Goal: Information Seeking & Learning: Learn about a topic

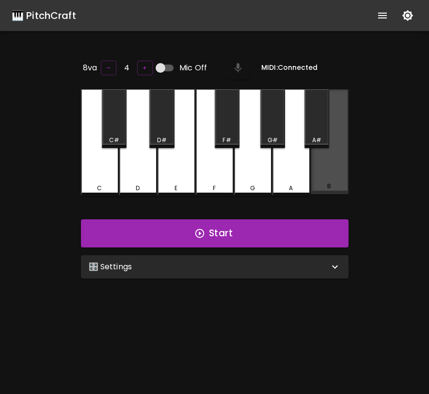
click at [325, 180] on div "B" at bounding box center [330, 141] width 38 height 105
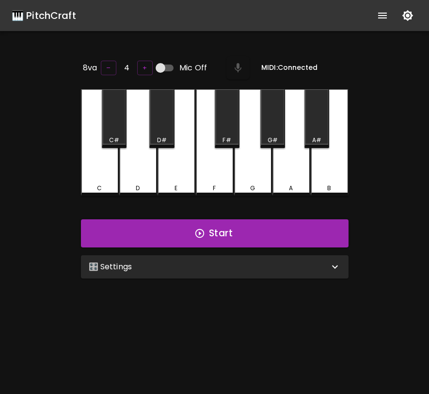
click at [306, 258] on div "🎛️ Settings" at bounding box center [215, 266] width 268 height 23
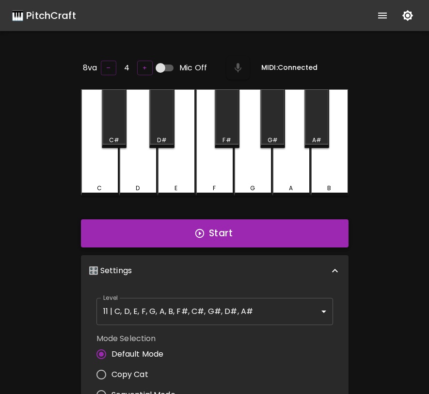
click at [300, 240] on button "Start" at bounding box center [215, 233] width 268 height 28
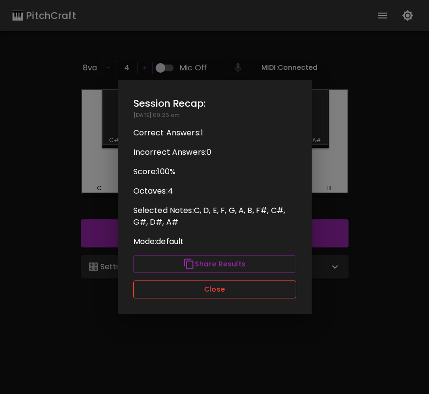
click at [258, 287] on button "Close" at bounding box center [214, 289] width 163 height 18
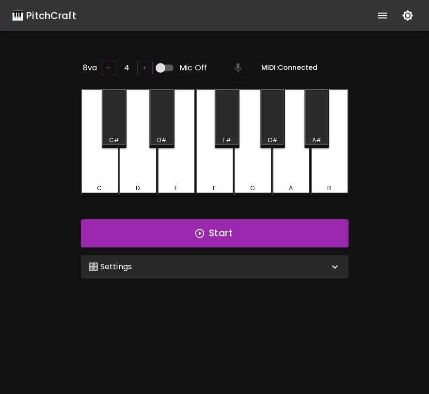
click at [239, 262] on div "🎛️ Settings" at bounding box center [209, 267] width 241 height 12
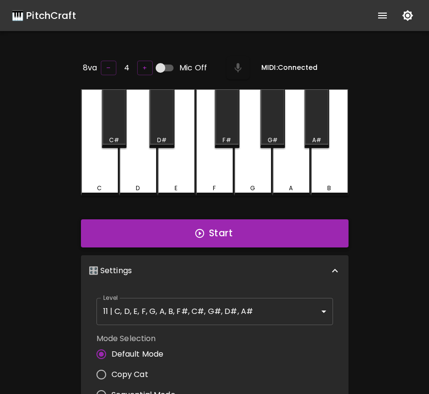
click at [245, 233] on button "Start" at bounding box center [215, 233] width 268 height 28
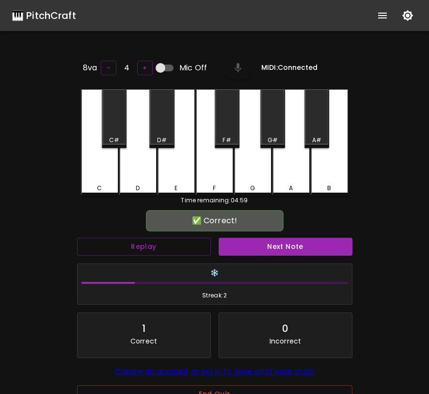
scroll to position [6, 0]
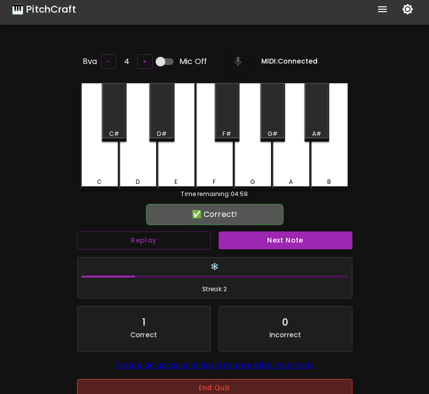
click at [205, 388] on button "End Quiz" at bounding box center [214, 388] width 275 height 18
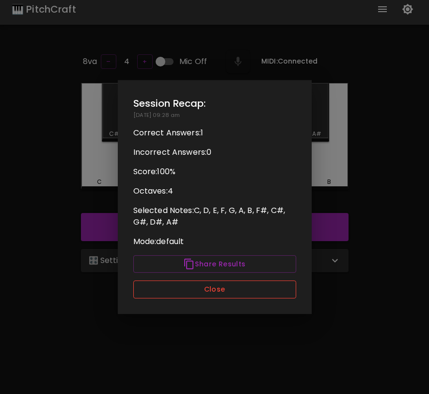
click at [238, 286] on button "Close" at bounding box center [214, 289] width 163 height 18
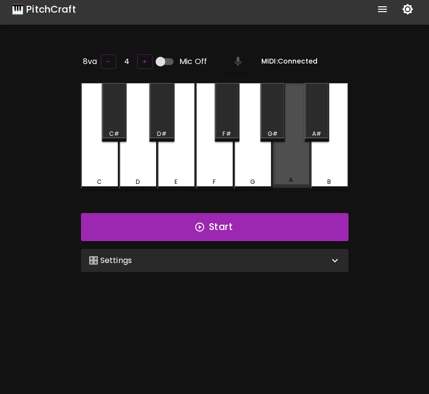
click at [293, 165] on div "A" at bounding box center [292, 135] width 38 height 105
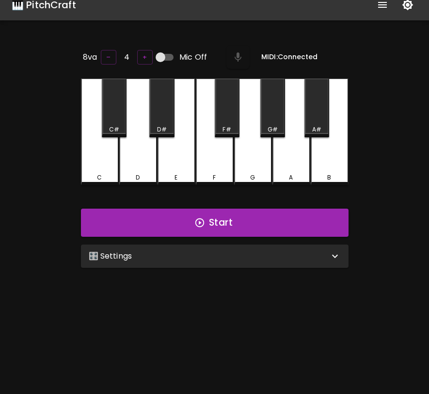
scroll to position [13, 0]
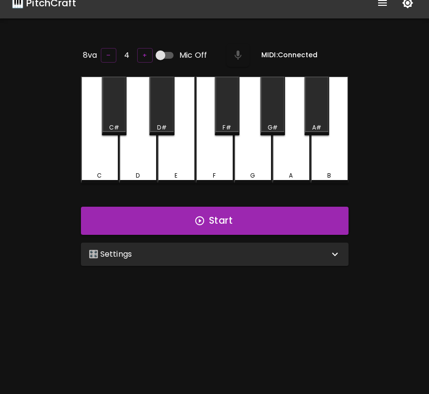
click at [226, 254] on div "🎛️ Settings" at bounding box center [209, 254] width 241 height 12
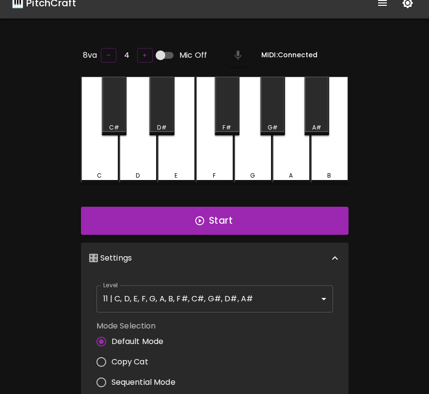
click at [144, 356] on span "Copy Cat" at bounding box center [130, 362] width 37 height 12
click at [112, 355] on input "Copy Cat" at bounding box center [101, 362] width 20 height 20
radio input "true"
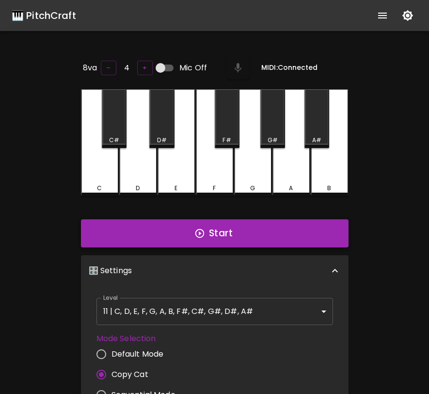
click at [268, 232] on button "Start" at bounding box center [215, 233] width 268 height 28
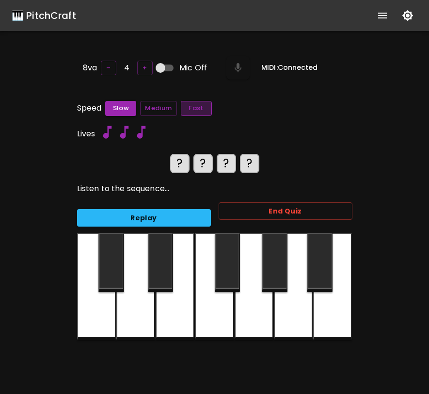
click at [200, 103] on button "Fast" at bounding box center [196, 108] width 31 height 15
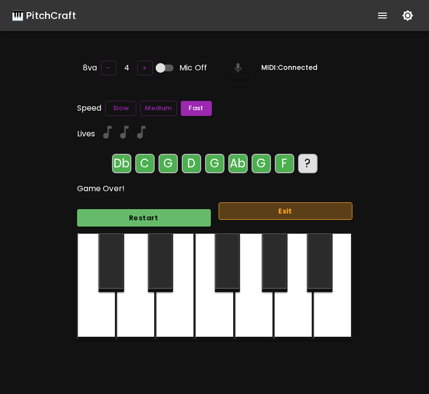
click at [295, 209] on button "Exit" at bounding box center [286, 211] width 134 height 18
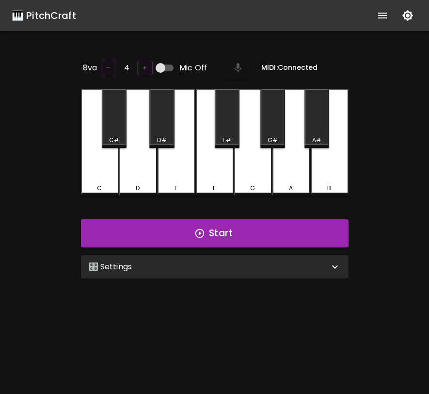
click at [259, 268] on div "🎛️ Settings" at bounding box center [209, 267] width 241 height 12
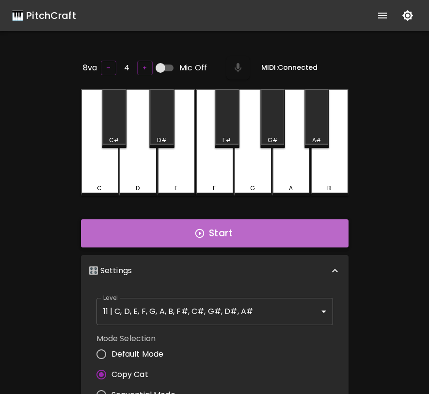
click at [260, 235] on button "Start" at bounding box center [215, 233] width 268 height 28
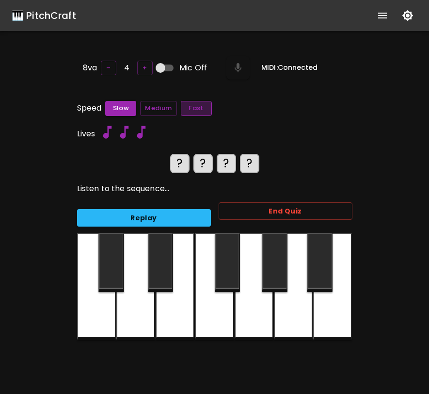
click at [183, 110] on button "Fast" at bounding box center [196, 108] width 31 height 15
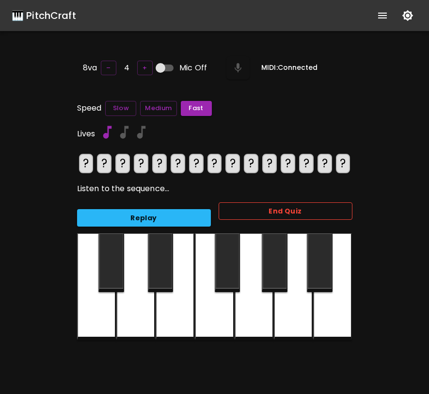
click at [255, 209] on button "End Quiz" at bounding box center [286, 211] width 134 height 18
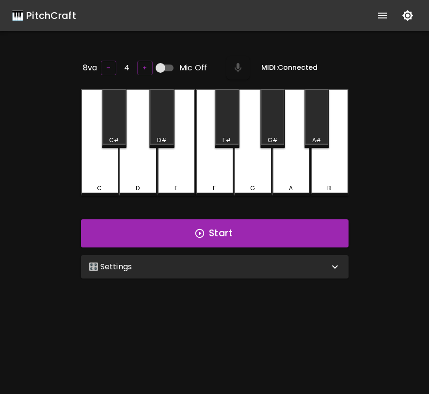
click at [242, 271] on div "🎛️ Settings" at bounding box center [215, 266] width 268 height 23
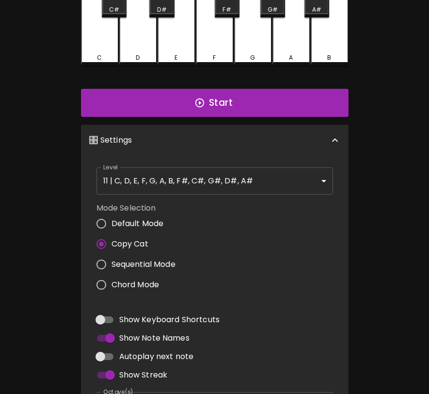
scroll to position [156, 0]
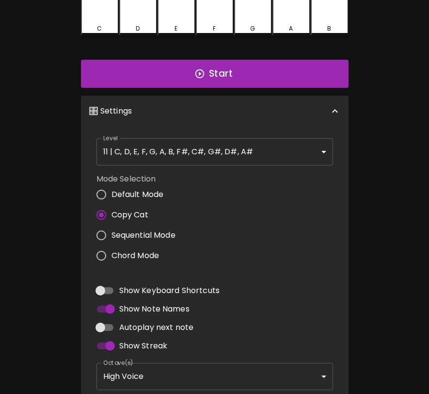
click at [163, 235] on span "Sequential Mode" at bounding box center [144, 235] width 64 height 12
click at [112, 235] on input "Sequential Mode" at bounding box center [101, 235] width 20 height 20
radio input "true"
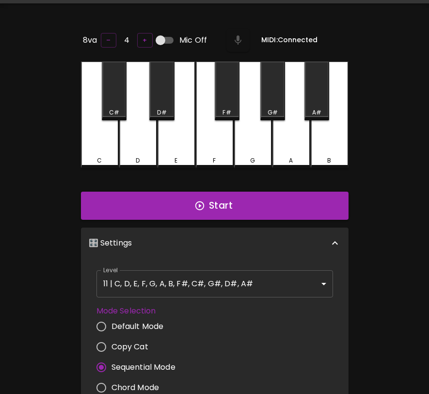
scroll to position [0, 0]
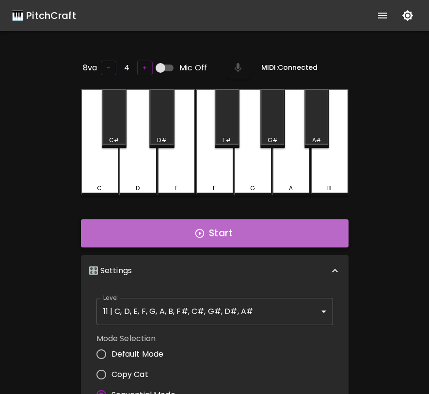
click at [210, 226] on button "Start" at bounding box center [215, 233] width 268 height 28
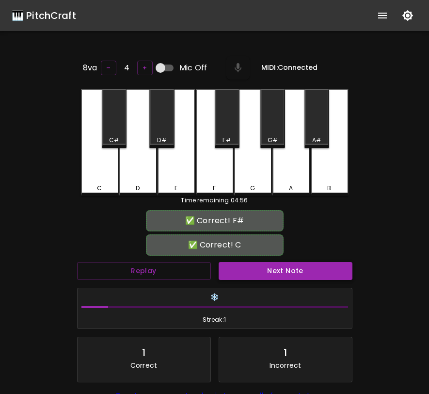
click at [242, 268] on button "Next Note" at bounding box center [286, 271] width 134 height 18
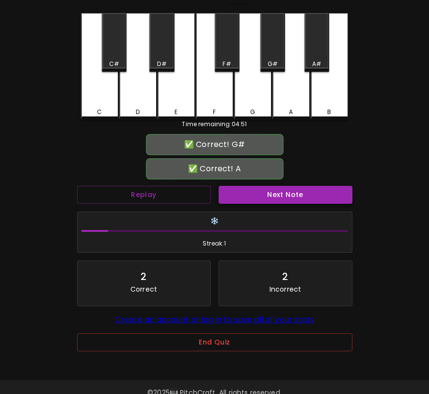
scroll to position [88, 0]
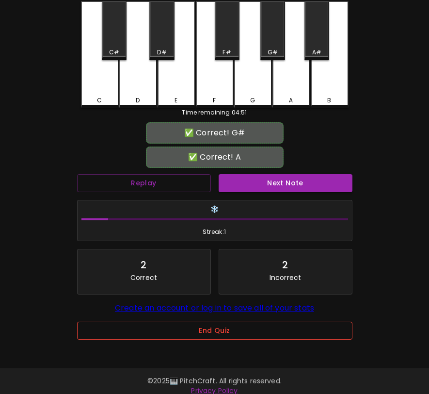
click at [222, 328] on button "End Quiz" at bounding box center [214, 331] width 275 height 18
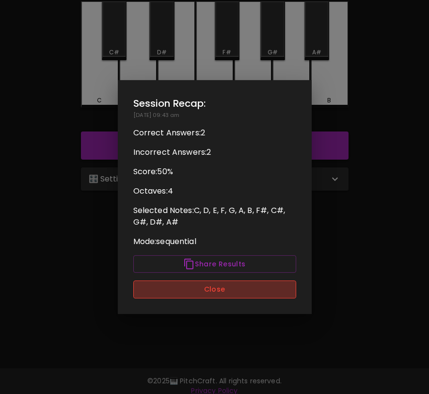
click at [232, 291] on button "Close" at bounding box center [214, 289] width 163 height 18
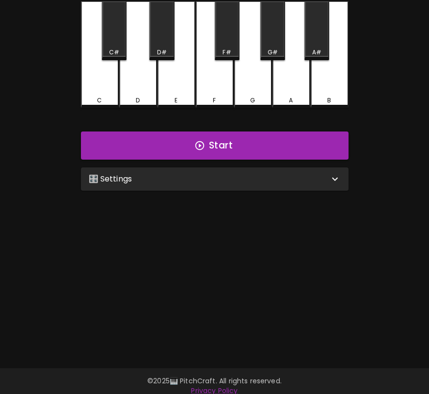
scroll to position [97, 0]
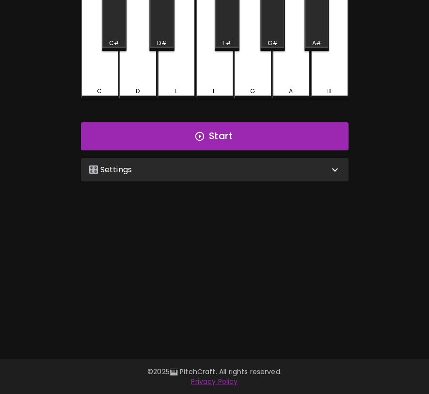
click at [228, 189] on div "8va – 4 + Mic Off MIDI: Connected C C# D D# E F F# G G# A A# B Start 🎛️ Setting…" at bounding box center [214, 154] width 291 height 394
click at [231, 178] on div "🎛️ Settings" at bounding box center [215, 169] width 268 height 23
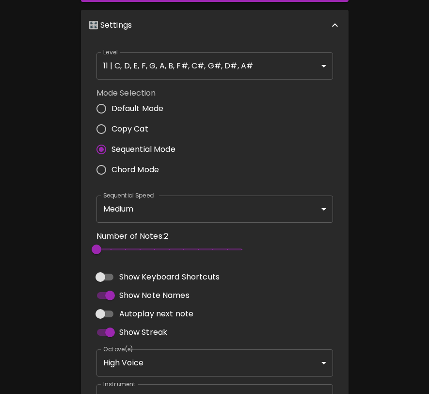
scroll to position [304, 0]
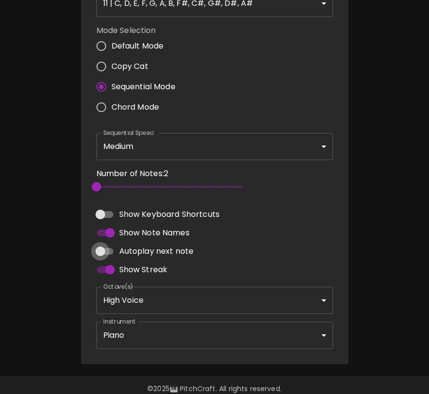
click at [110, 247] on input "Autoplay next note" at bounding box center [100, 251] width 55 height 18
checkbox input "true"
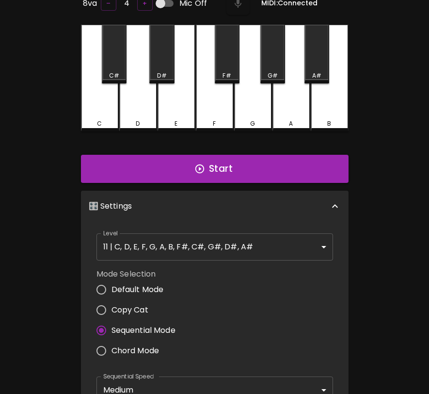
scroll to position [24, 0]
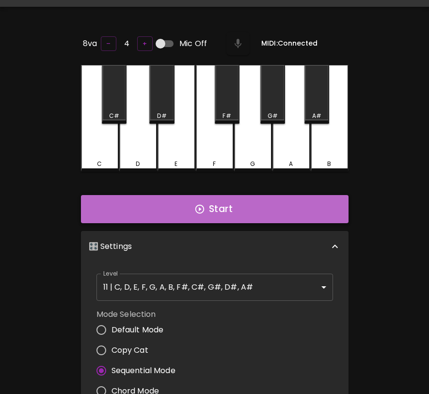
click at [171, 216] on button "Start" at bounding box center [215, 209] width 268 height 28
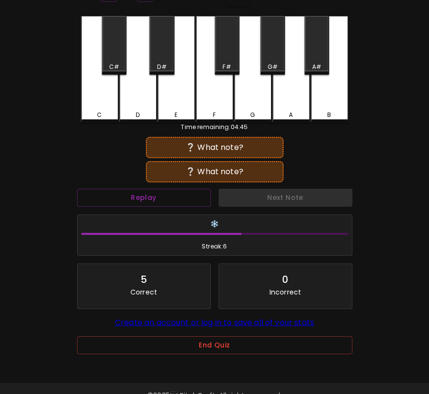
scroll to position [97, 0]
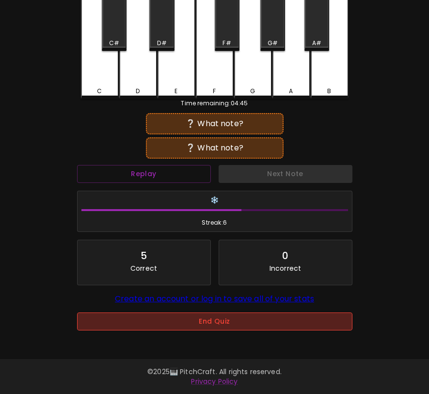
click at [229, 325] on button "End Quiz" at bounding box center [214, 321] width 275 height 18
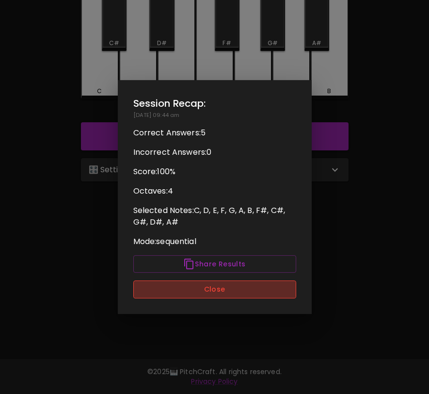
click at [233, 285] on button "Close" at bounding box center [214, 289] width 163 height 18
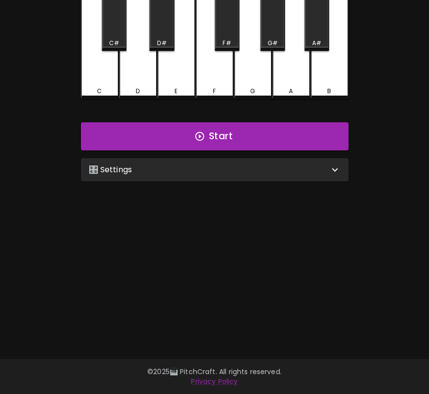
click at [296, 170] on div "🎛️ Settings" at bounding box center [209, 170] width 241 height 12
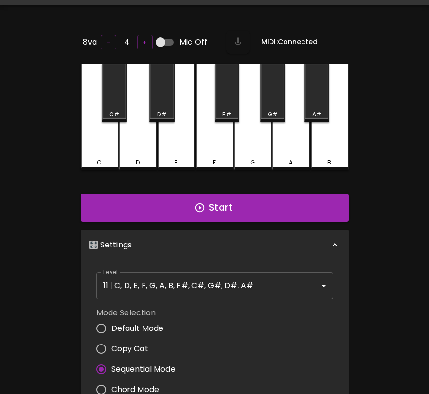
scroll to position [0, 0]
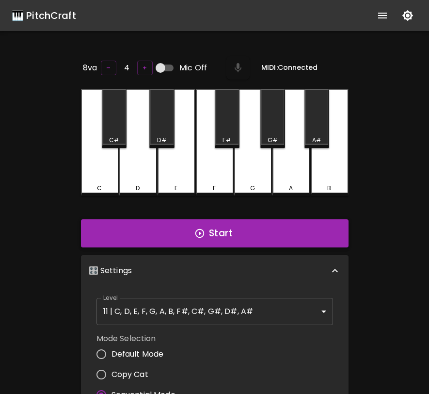
click at [264, 232] on button "Start" at bounding box center [215, 233] width 268 height 28
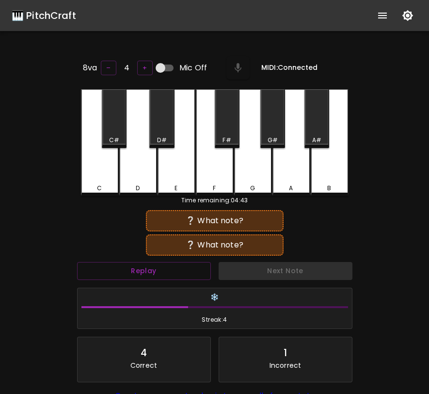
scroll to position [97, 0]
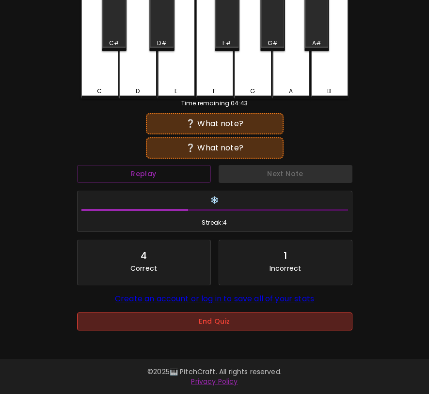
click at [248, 325] on button "End Quiz" at bounding box center [214, 321] width 275 height 18
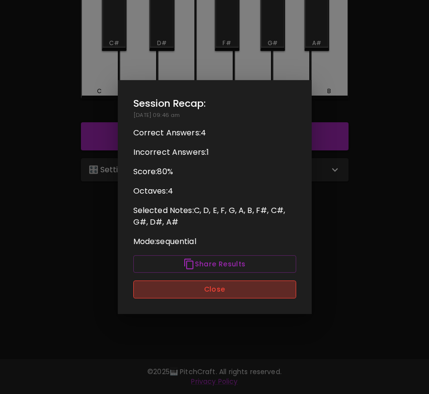
click at [251, 290] on button "Close" at bounding box center [214, 289] width 163 height 18
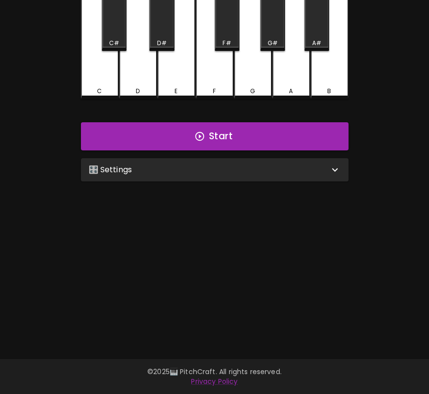
click at [215, 177] on div "🎛️ Settings" at bounding box center [215, 169] width 268 height 23
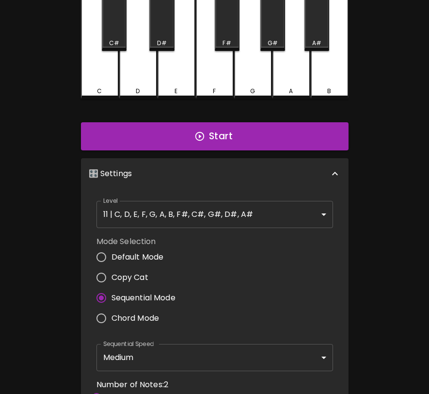
scroll to position [4, 0]
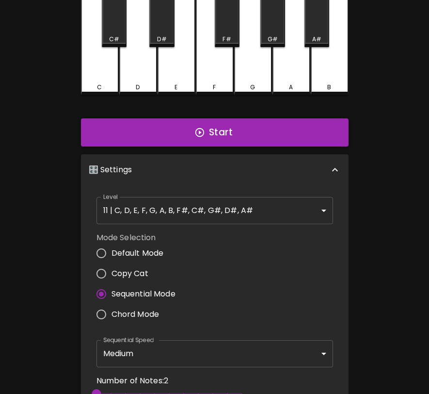
click at [173, 355] on body "🎹 PitchCraft About Badges Log In 8va – 4 + Mic Off MIDI: Connected C C# D D# E …" at bounding box center [214, 260] width 429 height 715
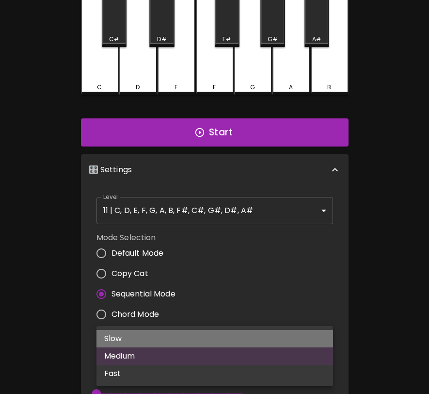
click at [174, 337] on li "Slow" at bounding box center [215, 338] width 237 height 17
type input "800"
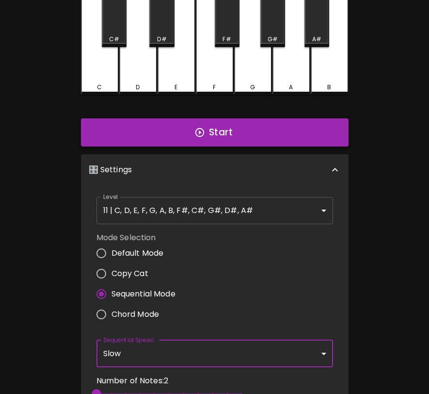
click at [231, 127] on button "Start" at bounding box center [215, 132] width 268 height 28
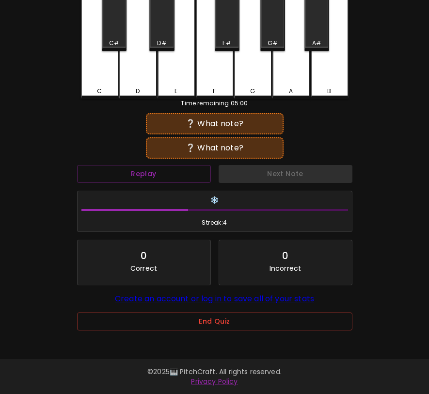
scroll to position [0, 0]
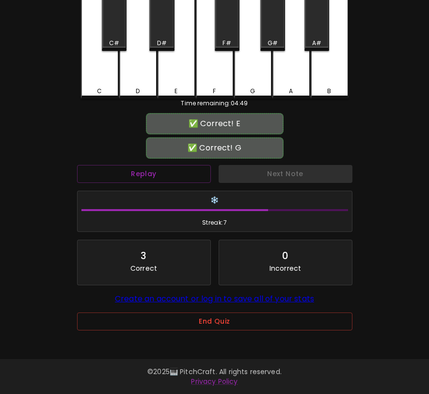
click at [237, 323] on div "End Quiz" at bounding box center [214, 324] width 275 height 39
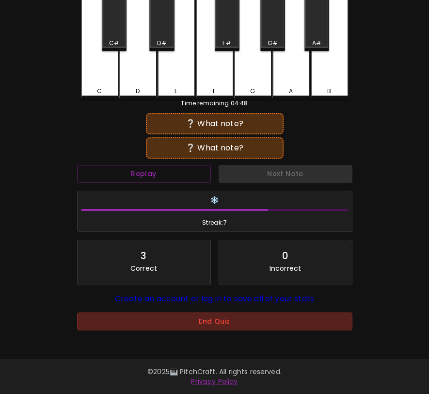
click at [237, 323] on button "End Quiz" at bounding box center [214, 321] width 275 height 18
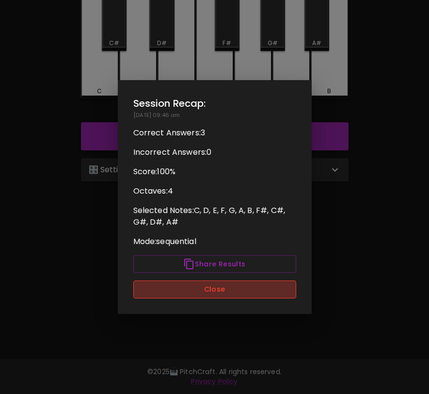
click at [244, 291] on button "Close" at bounding box center [214, 289] width 163 height 18
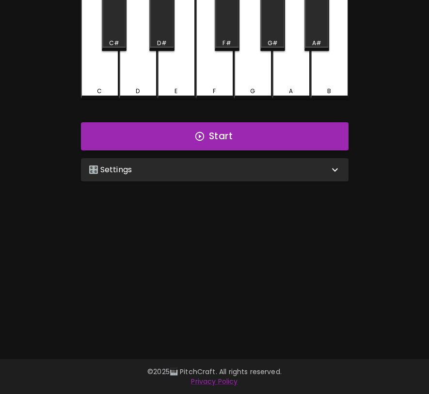
click at [242, 171] on div "🎛️ Settings" at bounding box center [209, 170] width 241 height 12
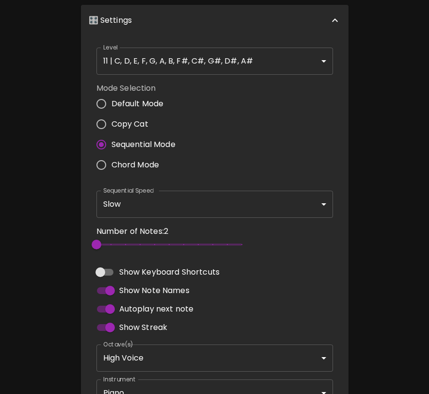
scroll to position [296, 0]
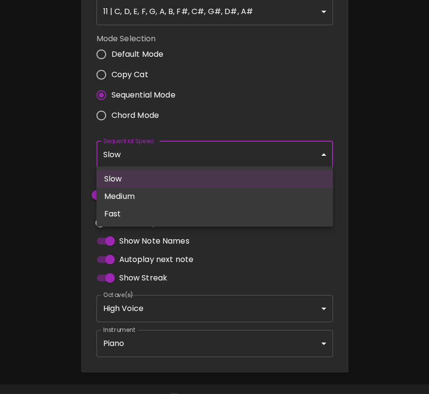
click at [223, 155] on body "🎹 PitchCraft About Badges Log In 8va – 4 + Mic Off MIDI: Connected C C# D D# E …" at bounding box center [214, 61] width 429 height 715
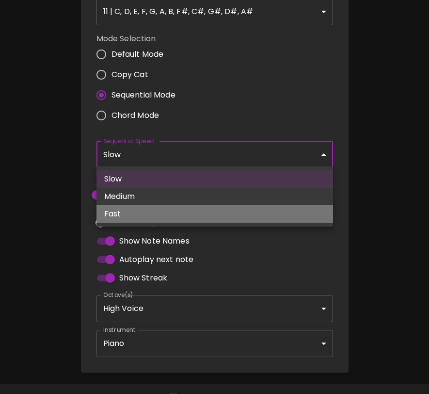
click at [201, 210] on li "Fast" at bounding box center [215, 213] width 237 height 17
type input "250"
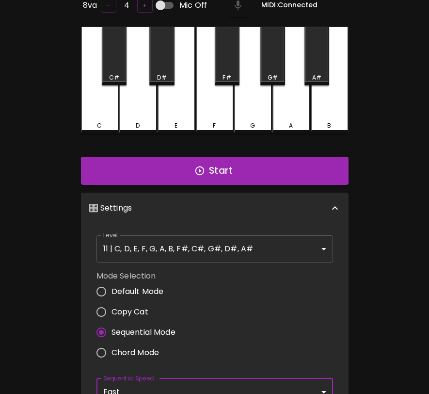
scroll to position [48, 0]
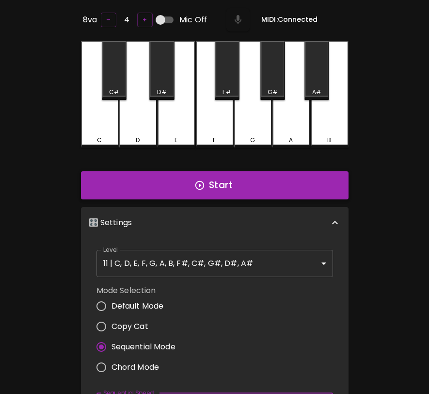
click at [286, 179] on button "Start" at bounding box center [215, 185] width 268 height 28
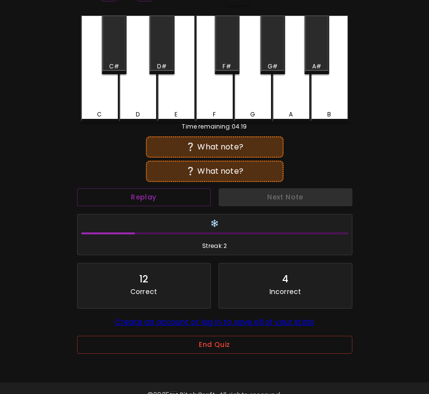
scroll to position [97, 0]
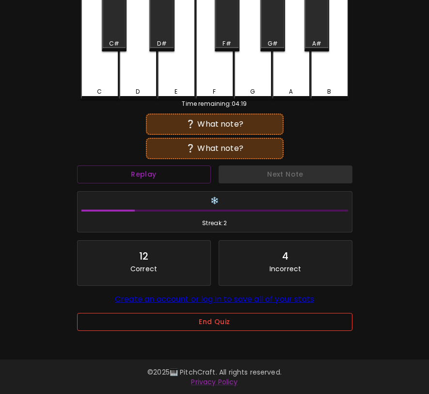
click at [286, 324] on button "End Quiz" at bounding box center [214, 322] width 275 height 18
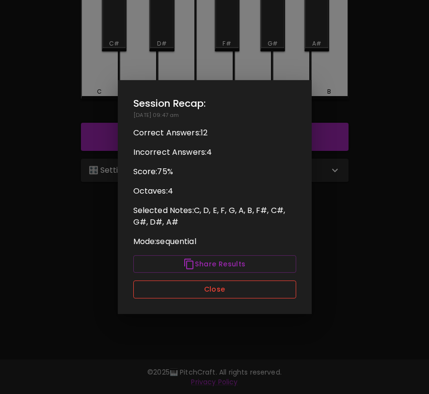
click at [286, 284] on button "Close" at bounding box center [214, 289] width 163 height 18
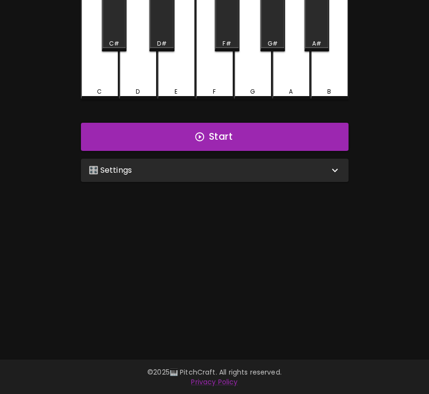
click at [233, 171] on div "🎛️ Settings" at bounding box center [209, 170] width 241 height 12
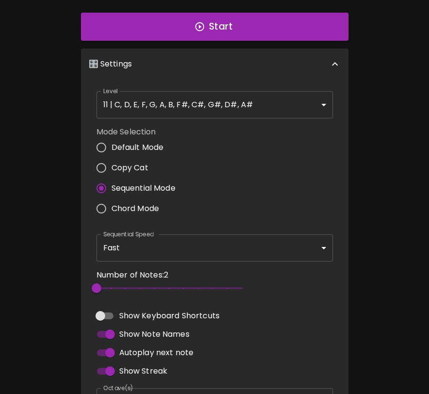
scroll to position [225, 0]
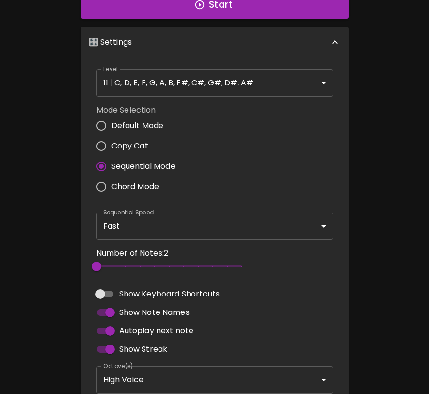
type input "12"
click at [242, 265] on span "12" at bounding box center [169, 266] width 145 height 15
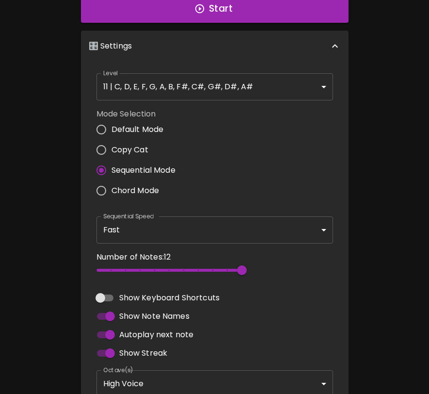
click at [256, 88] on body "🎹 PitchCraft About Badges Log In 8va – 4 + Mic Off MIDI: Connected C C# D D# E …" at bounding box center [214, 132] width 429 height 715
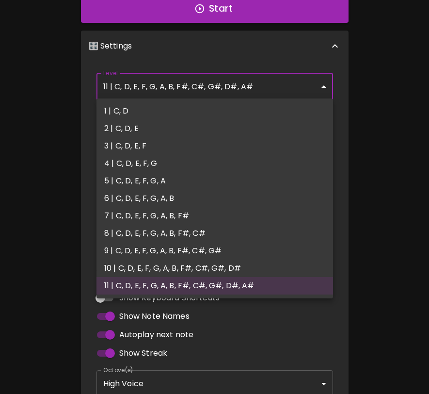
click at [161, 196] on li "6 | C, D, E, F, G, A, B" at bounding box center [215, 198] width 237 height 17
type input "11"
type input "2"
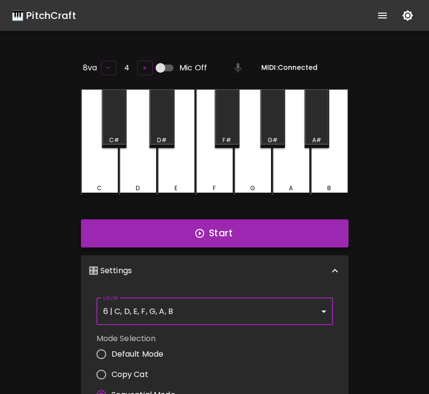
click at [267, 221] on button "Start" at bounding box center [215, 233] width 268 height 28
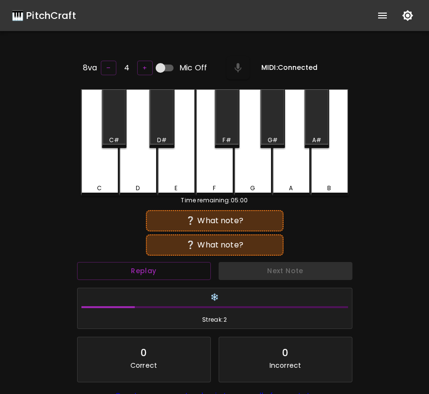
scroll to position [97, 0]
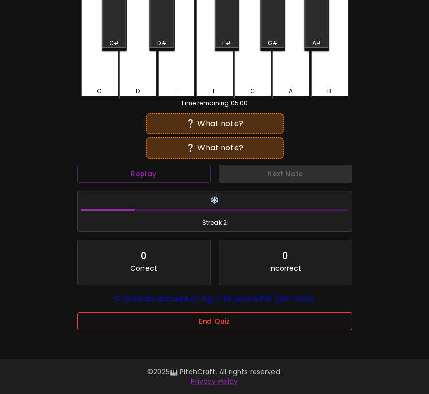
click at [268, 328] on button "End Quiz" at bounding box center [214, 321] width 275 height 18
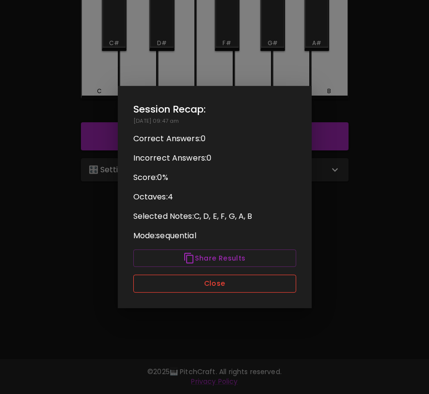
click at [254, 288] on button "Close" at bounding box center [214, 284] width 163 height 18
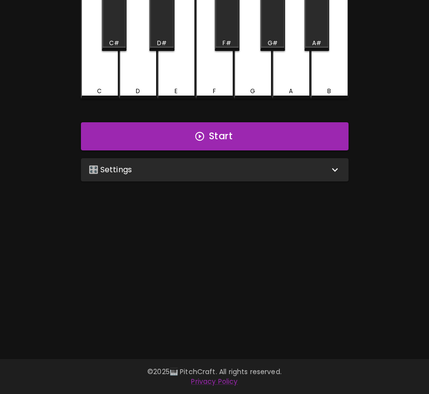
click at [263, 178] on div "🎛️ Settings" at bounding box center [215, 169] width 268 height 23
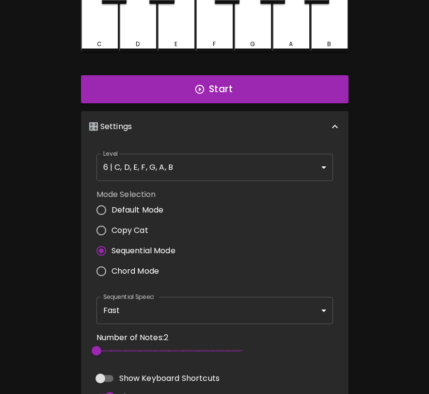
scroll to position [319, 0]
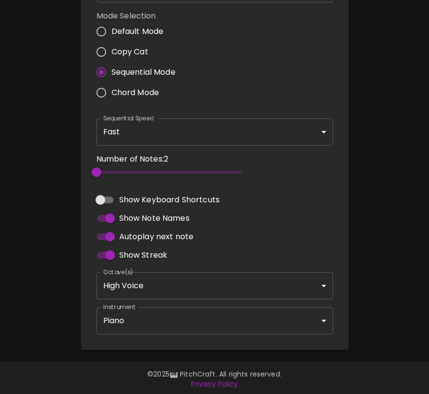
type input "7"
click at [164, 168] on span "2" at bounding box center [169, 172] width 145 height 15
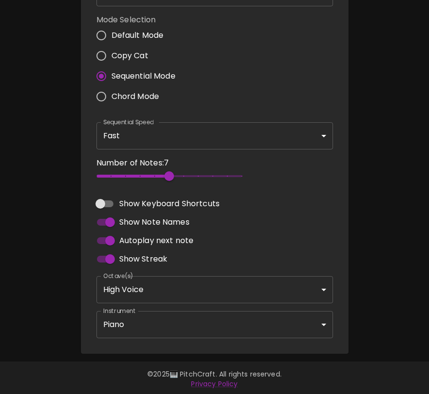
scroll to position [0, 0]
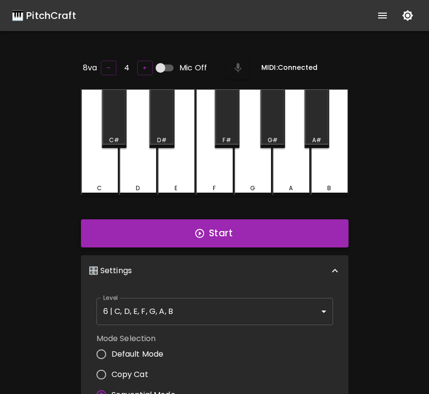
click at [261, 231] on button "Start" at bounding box center [215, 233] width 268 height 28
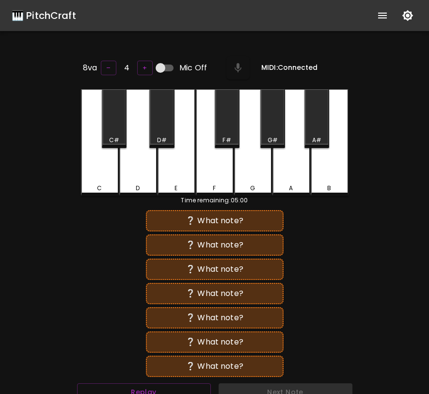
scroll to position [2, 0]
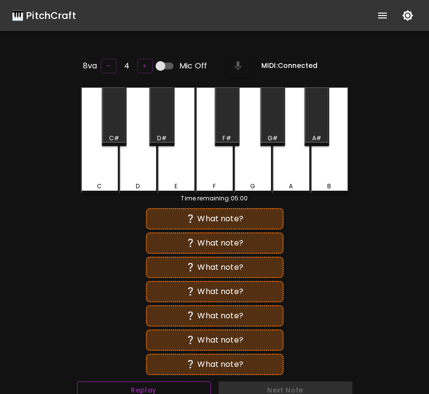
click at [170, 385] on button "Replay" at bounding box center [144, 390] width 134 height 18
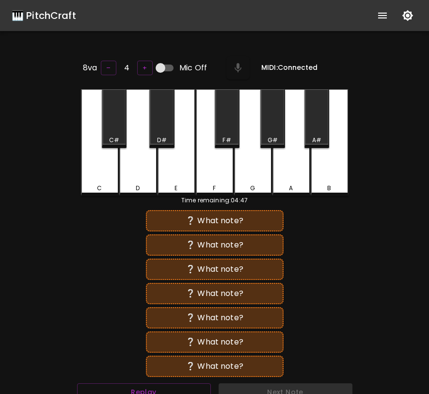
scroll to position [4, 0]
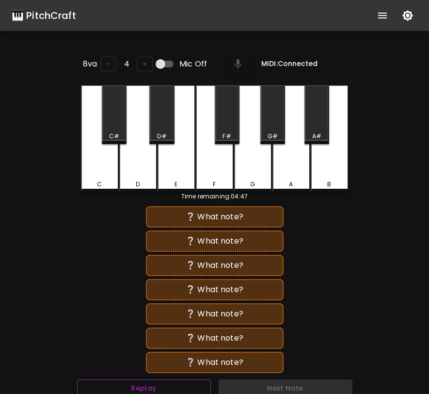
click at [204, 387] on button "Replay" at bounding box center [144, 388] width 134 height 18
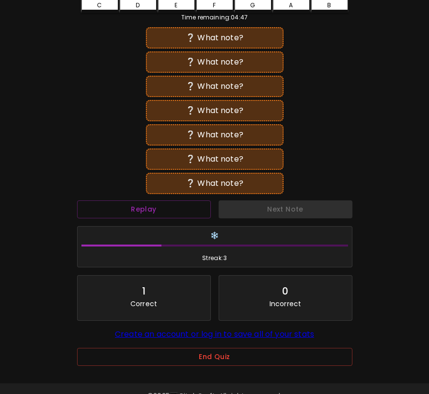
scroll to position [184, 0]
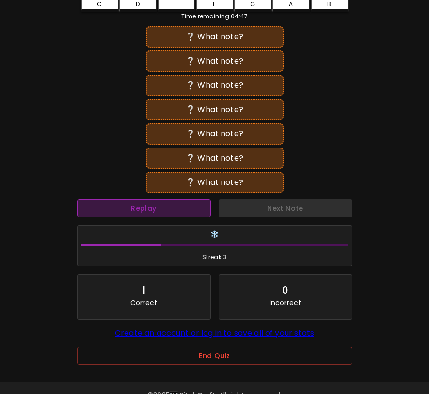
click at [181, 212] on button "Replay" at bounding box center [144, 208] width 134 height 18
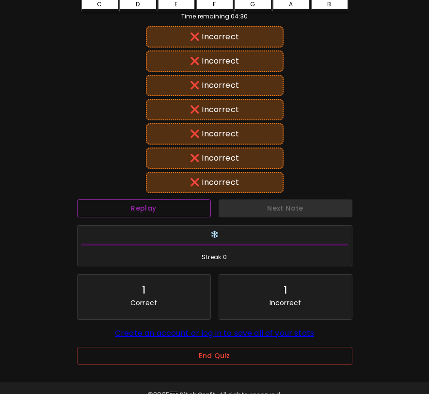
click at [179, 210] on button "Replay" at bounding box center [144, 208] width 134 height 18
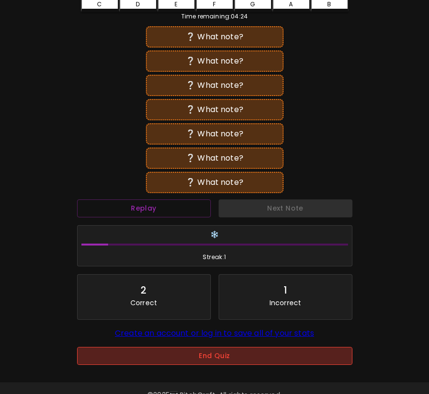
click at [257, 355] on button "End Quiz" at bounding box center [214, 356] width 275 height 18
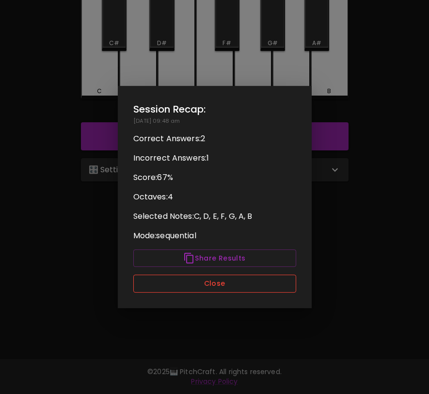
click at [265, 284] on button "Close" at bounding box center [214, 284] width 163 height 18
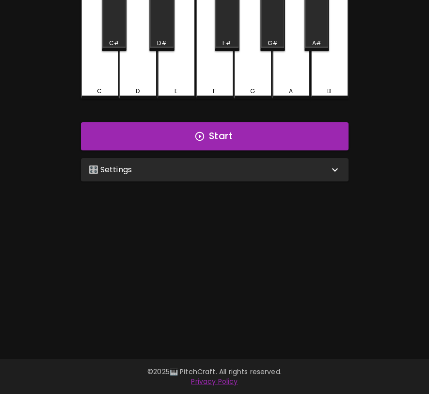
click at [288, 173] on div "🎛️ Settings" at bounding box center [215, 169] width 268 height 23
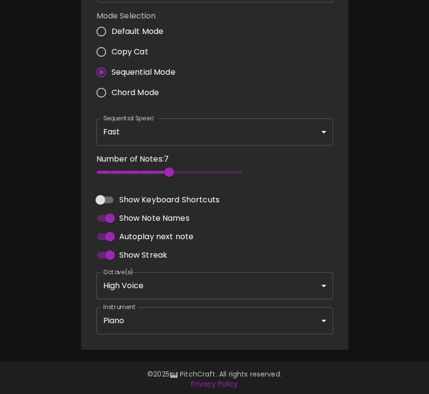
scroll to position [0, 0]
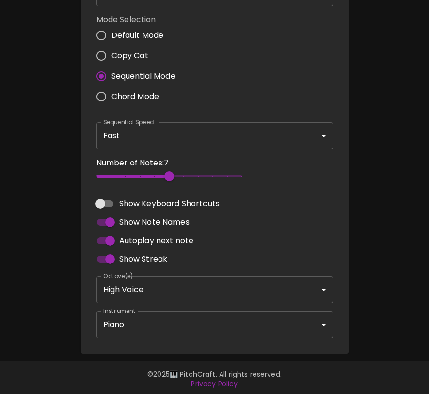
click at [122, 95] on span "Chord Mode" at bounding box center [136, 97] width 48 height 12
click at [112, 95] on input "Chord Mode" at bounding box center [101, 96] width 20 height 20
radio input "true"
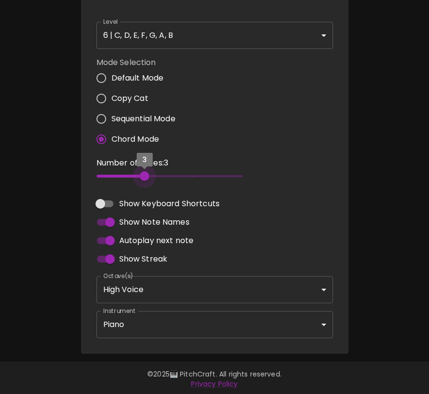
type input "2"
drag, startPoint x: 130, startPoint y: 170, endPoint x: 74, endPoint y: 185, distance: 58.7
click at [73, 185] on div "8va – 4 + Mic Off MIDI: Connected C C# D D# E F F# G G# A A# B Start 🎛️ Setting…" at bounding box center [214, 65] width 291 height 575
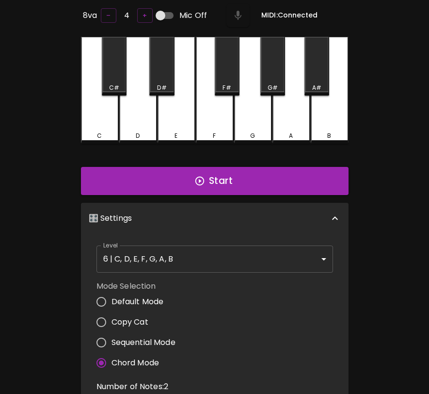
scroll to position [0, 0]
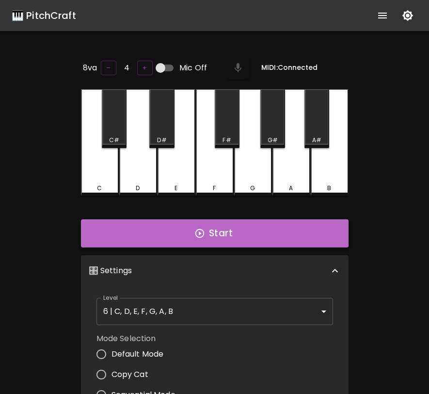
click at [211, 234] on button "Start" at bounding box center [215, 233] width 268 height 28
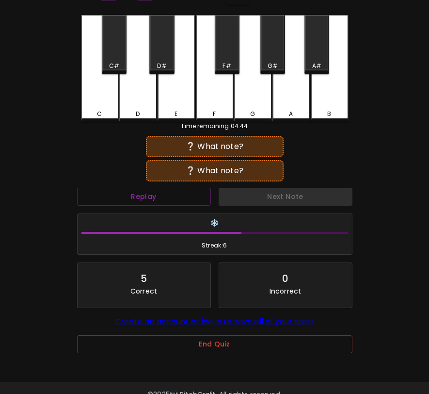
scroll to position [97, 0]
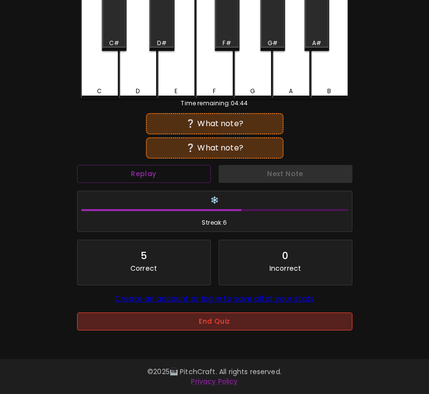
click at [194, 324] on button "End Quiz" at bounding box center [214, 321] width 275 height 18
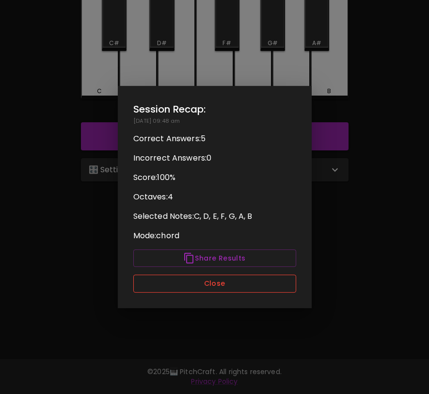
click at [203, 288] on button "Close" at bounding box center [214, 284] width 163 height 18
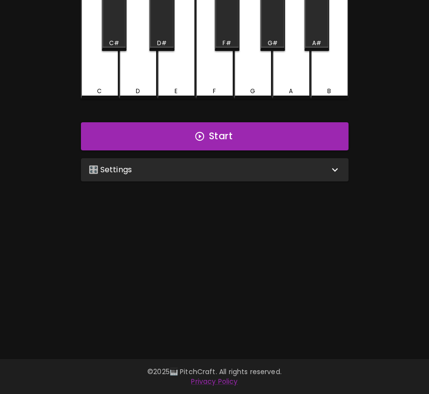
click at [305, 158] on div "🎛️ Settings" at bounding box center [215, 169] width 268 height 23
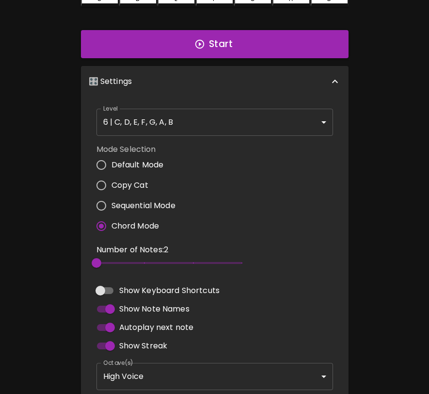
scroll to position [181, 0]
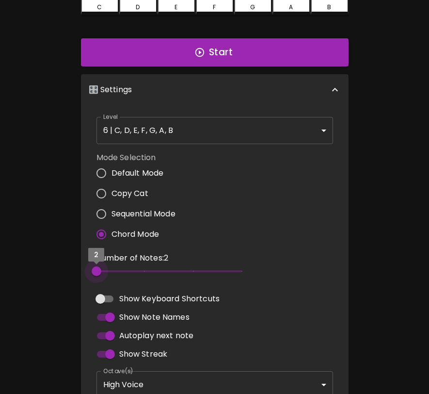
click at [113, 264] on span "2" at bounding box center [169, 271] width 145 height 15
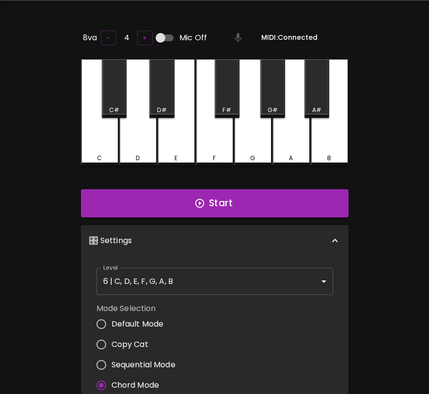
scroll to position [18, 0]
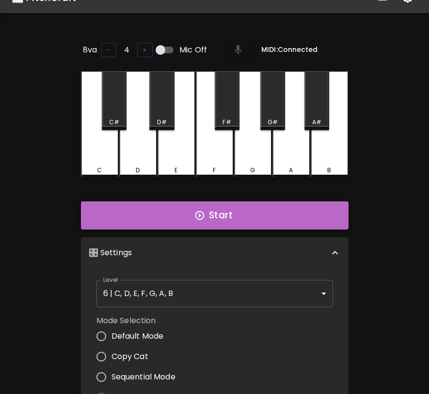
click at [275, 215] on button "Start" at bounding box center [215, 215] width 268 height 28
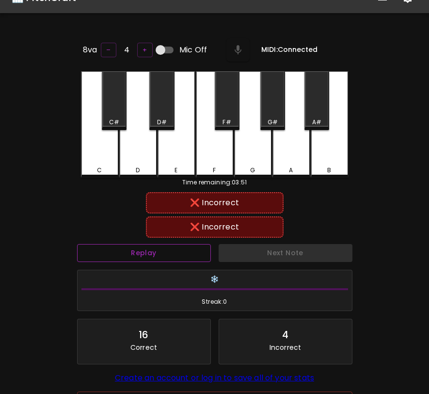
click at [163, 248] on button "Replay" at bounding box center [144, 253] width 134 height 18
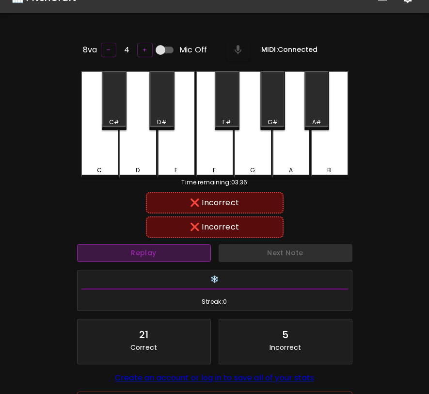
click at [163, 248] on button "Replay" at bounding box center [144, 253] width 134 height 18
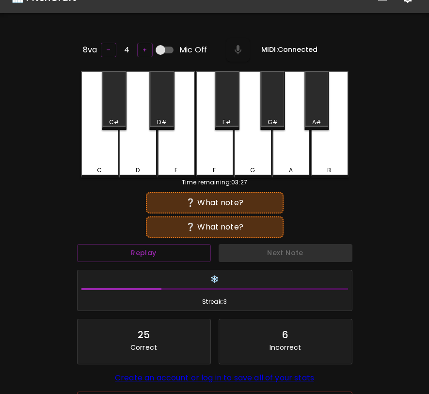
scroll to position [97, 0]
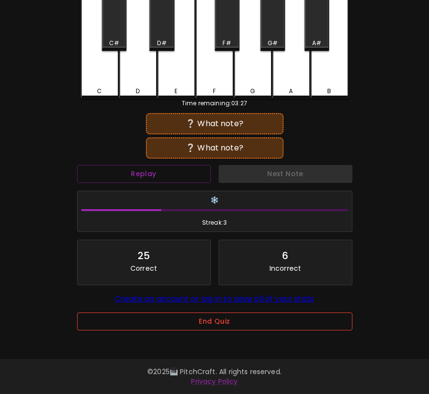
click at [176, 326] on button "End Quiz" at bounding box center [214, 321] width 275 height 18
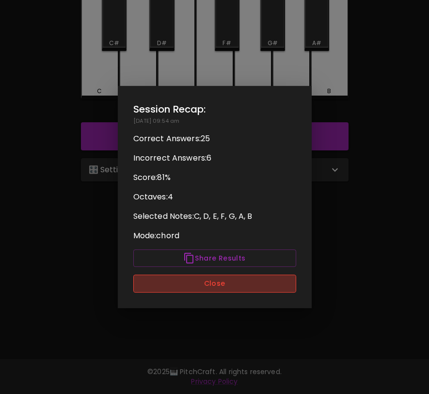
click at [194, 286] on button "Close" at bounding box center [214, 284] width 163 height 18
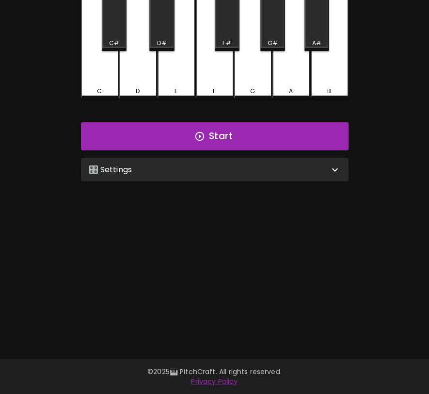
click at [238, 173] on div "🎛️ Settings" at bounding box center [209, 170] width 241 height 12
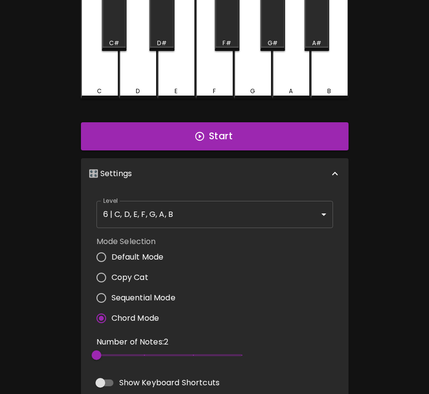
type input "3"
click at [128, 348] on span "3" at bounding box center [169, 355] width 145 height 15
click at [222, 127] on button "Start" at bounding box center [215, 136] width 268 height 28
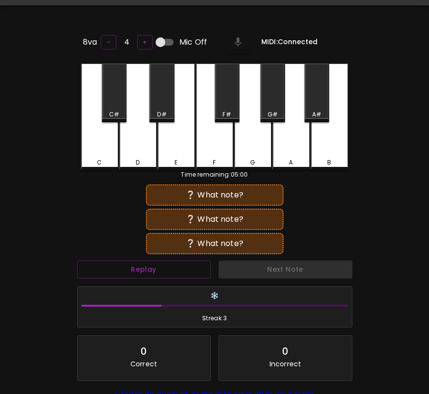
scroll to position [0, 0]
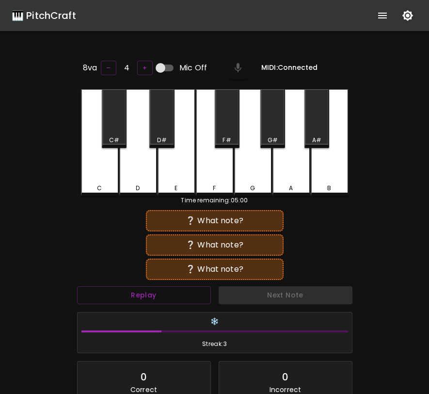
click at [184, 277] on div "❔ What note?" at bounding box center [215, 268] width 138 height 21
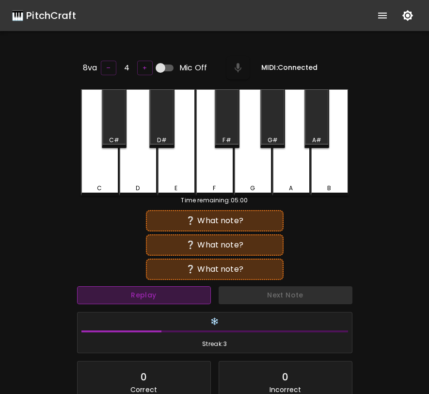
click at [178, 297] on button "Replay" at bounding box center [144, 295] width 134 height 18
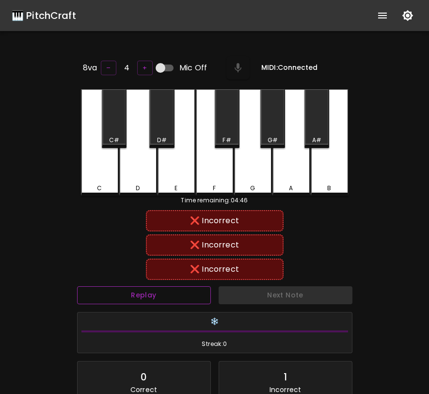
click at [178, 297] on button "Replay" at bounding box center [144, 295] width 134 height 18
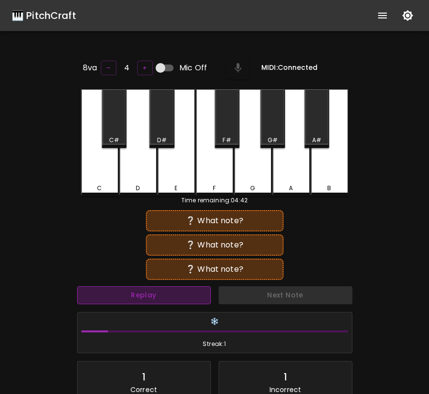
click at [178, 297] on button "Replay" at bounding box center [144, 295] width 134 height 18
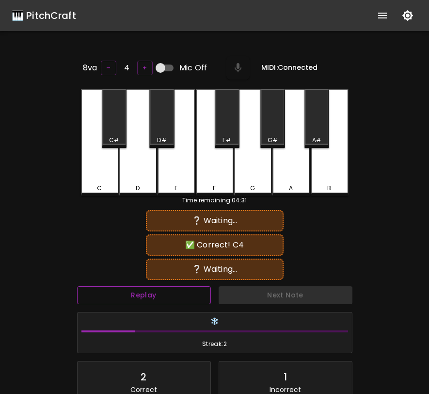
click at [178, 297] on button "Replay" at bounding box center [144, 295] width 134 height 18
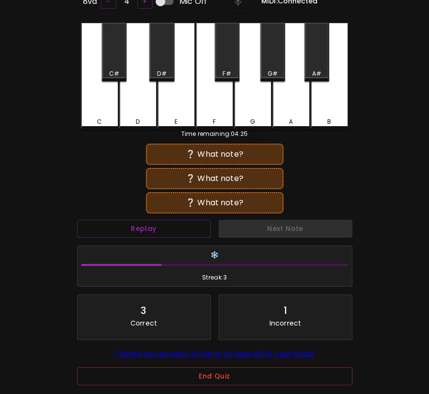
scroll to position [116, 0]
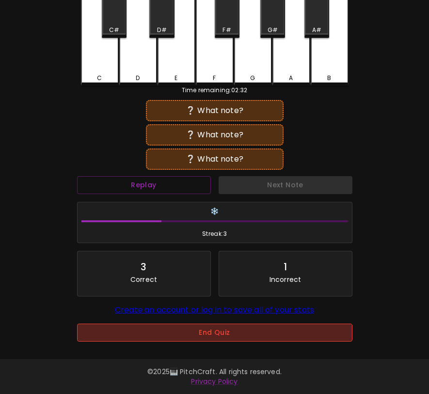
click at [228, 323] on button "End Quiz" at bounding box center [214, 332] width 275 height 18
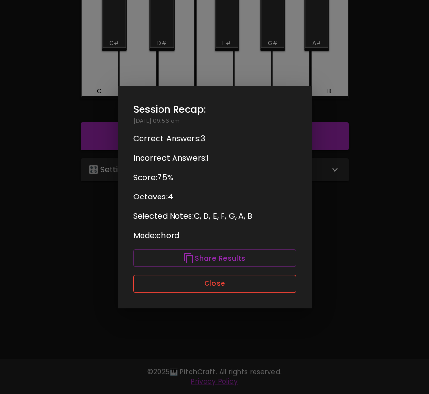
click at [232, 281] on button "Close" at bounding box center [214, 284] width 163 height 18
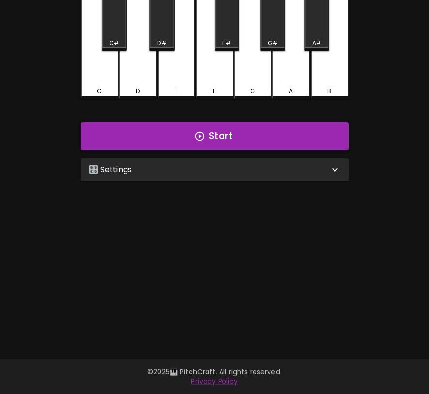
click at [250, 131] on button "Start" at bounding box center [215, 136] width 268 height 28
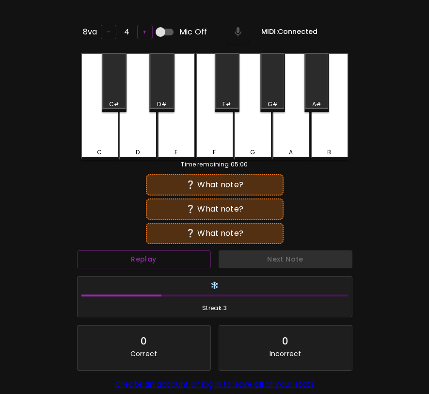
scroll to position [33, 0]
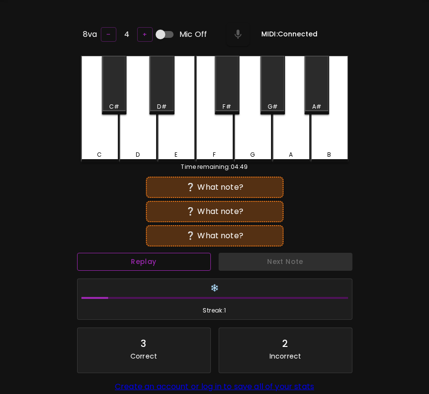
click at [189, 260] on button "Replay" at bounding box center [144, 262] width 134 height 18
click at [192, 272] on div "Replay" at bounding box center [144, 262] width 142 height 26
click at [191, 265] on button "Replay" at bounding box center [144, 262] width 134 height 18
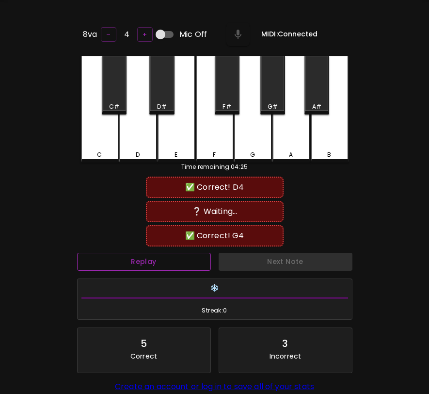
click at [191, 267] on button "Replay" at bounding box center [144, 262] width 134 height 18
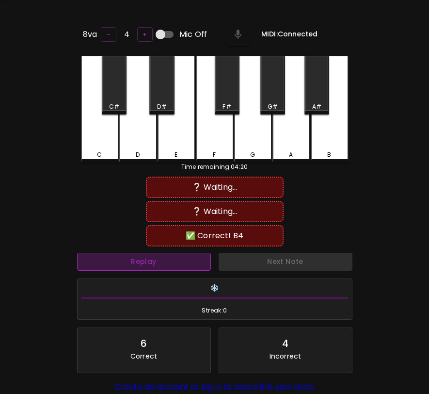
click at [192, 267] on button "Replay" at bounding box center [144, 262] width 134 height 18
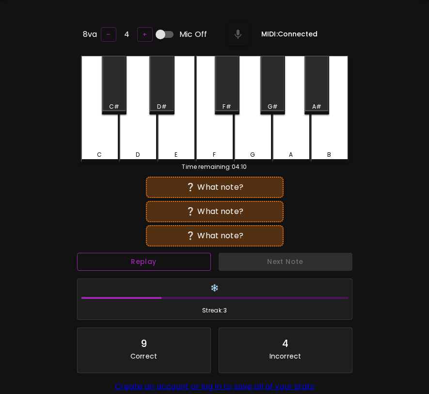
click at [193, 267] on button "Replay" at bounding box center [144, 262] width 134 height 18
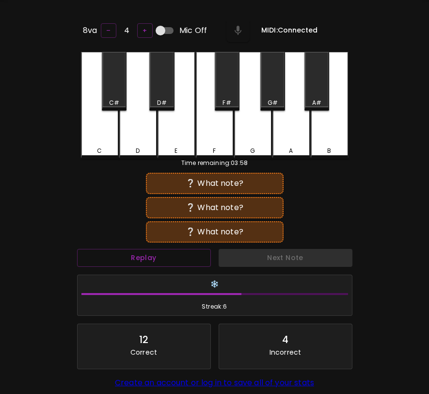
scroll to position [116, 0]
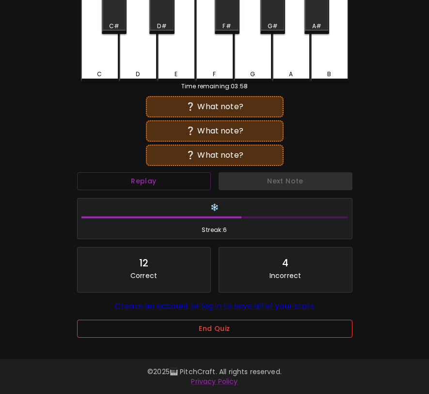
click at [194, 322] on button "End Quiz" at bounding box center [214, 329] width 275 height 18
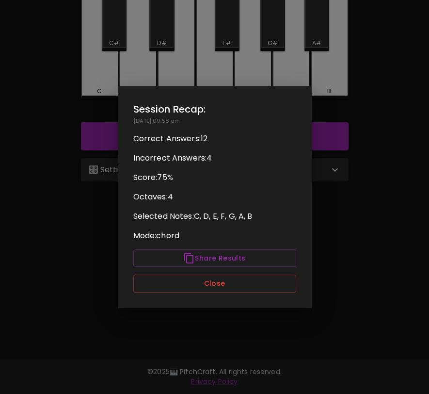
scroll to position [0, 0]
click at [216, 285] on button "Close" at bounding box center [214, 284] width 163 height 18
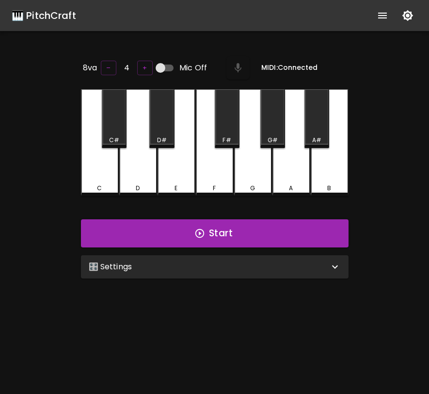
click at [288, 262] on div "🎛️ Settings" at bounding box center [209, 267] width 241 height 12
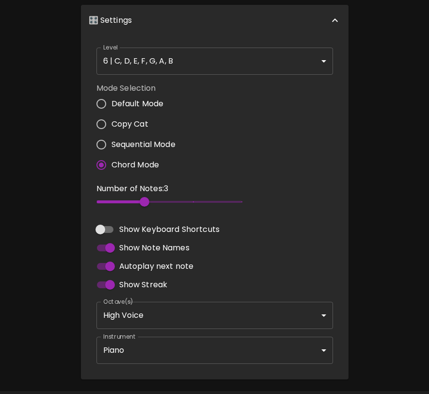
scroll to position [276, 0]
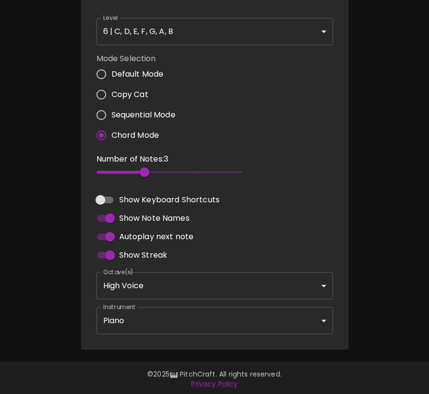
click at [145, 74] on span "Default Mode" at bounding box center [138, 74] width 52 height 12
click at [112, 74] on input "Default Mode" at bounding box center [101, 74] width 20 height 20
radio input "true"
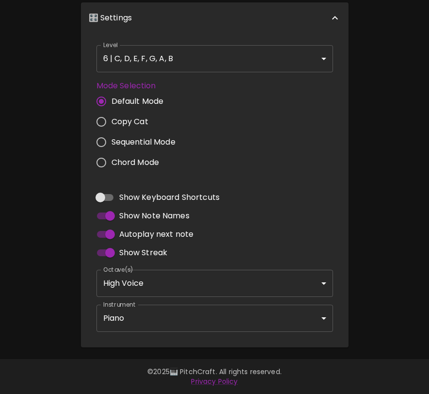
scroll to position [246, 0]
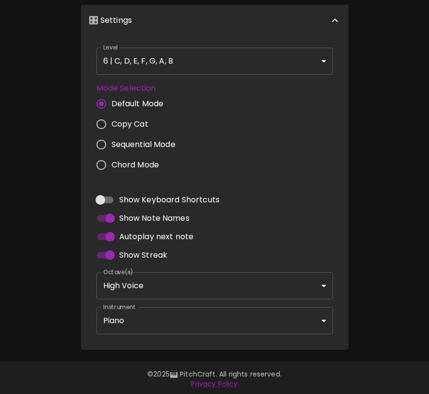
click at [151, 291] on body "🎹 PitchCraft About Badges Log In 8va – 4 + Mic Off MIDI: Connected C C# D D# E …" at bounding box center [214, 75] width 429 height 643
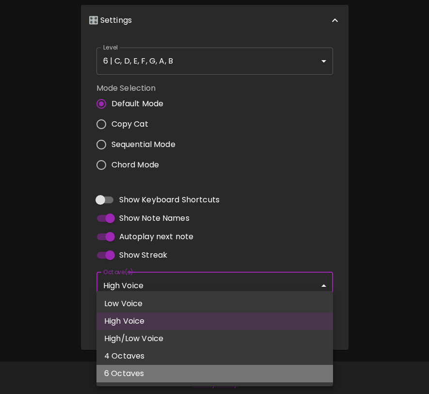
click at [130, 378] on li "6 Octaves" at bounding box center [215, 373] width 237 height 17
type input "1,2,3,4,5,6"
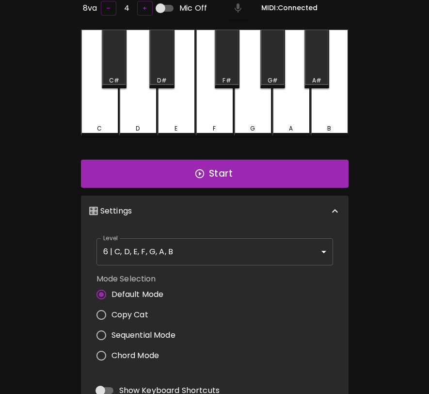
scroll to position [50, 0]
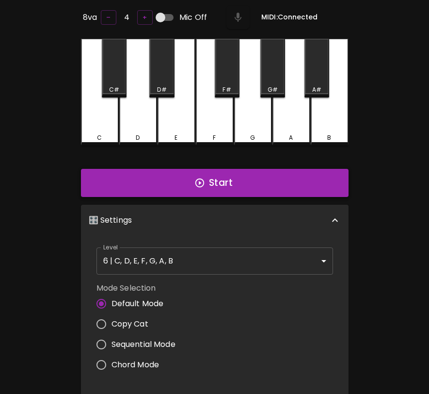
click at [238, 183] on button "Start" at bounding box center [215, 183] width 268 height 28
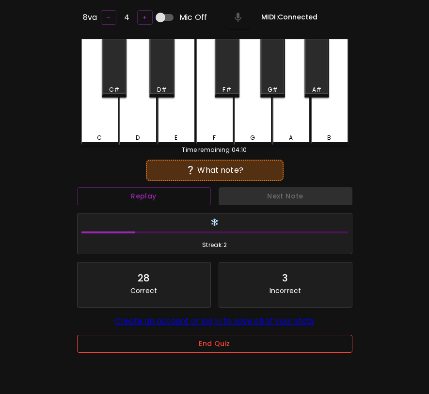
click at [228, 353] on button "End Quiz" at bounding box center [214, 344] width 275 height 18
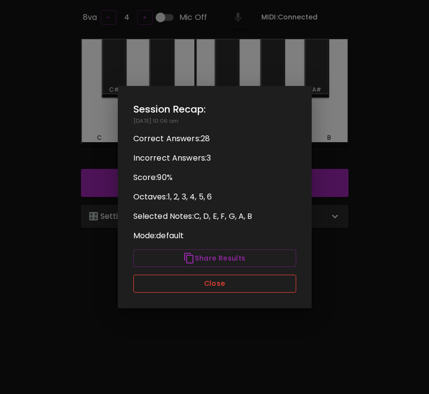
click at [236, 290] on button "Close" at bounding box center [214, 284] width 163 height 18
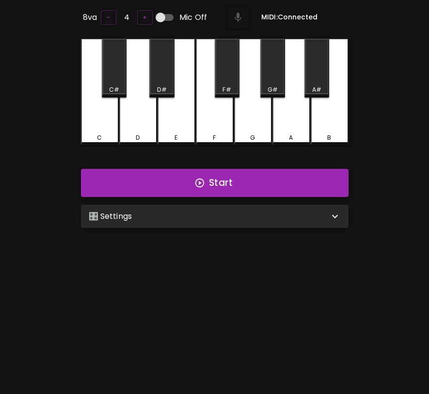
click at [238, 220] on div "🎛️ Settings" at bounding box center [215, 216] width 268 height 23
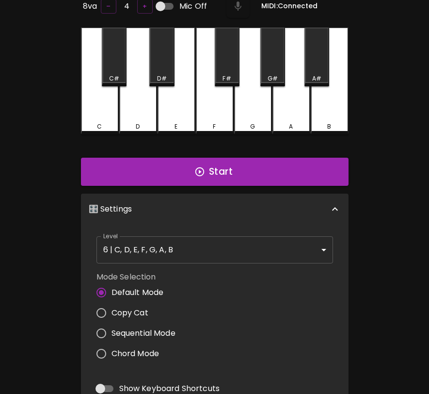
scroll to position [246, 0]
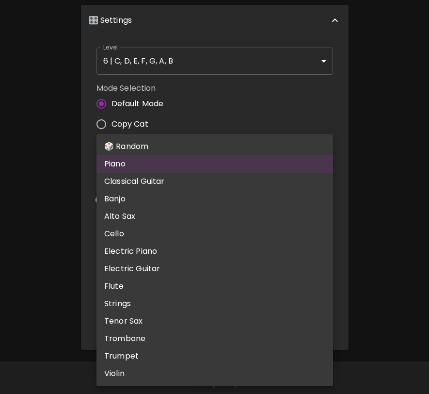
click at [169, 313] on body "🎹 PitchCraft About Badges Log In 8va – 4 + Mic Off MIDI: Connected C C# D D# E …" at bounding box center [214, 75] width 429 height 643
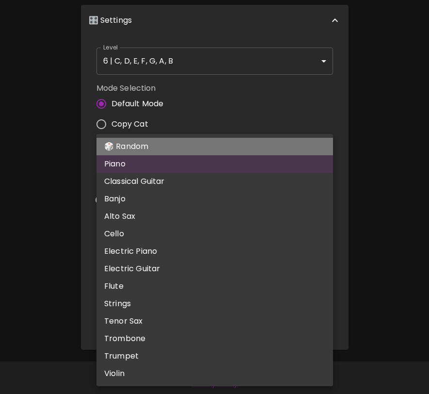
click at [171, 150] on li "🎲 Random" at bounding box center [215, 146] width 237 height 17
type input "random"
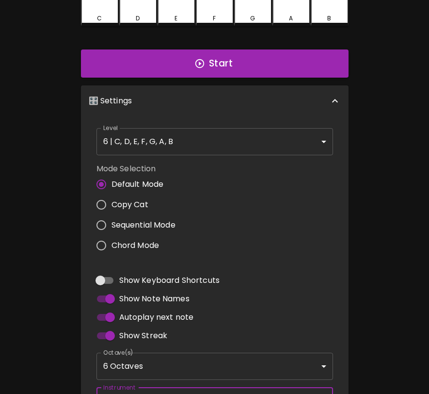
scroll to position [0, 0]
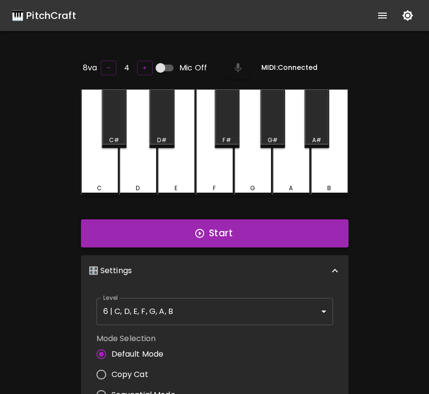
click at [200, 236] on icon "button" at bounding box center [199, 233] width 11 height 11
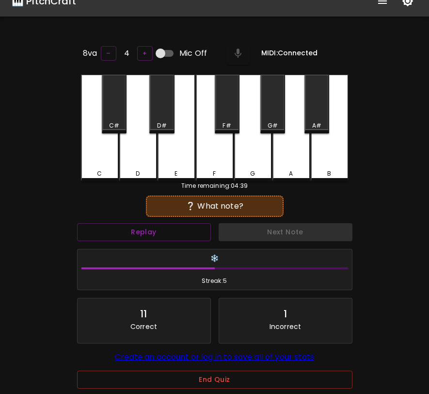
scroll to position [97, 0]
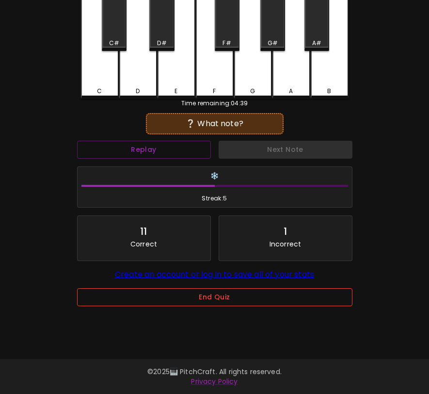
click at [226, 304] on button "End Quiz" at bounding box center [214, 297] width 275 height 18
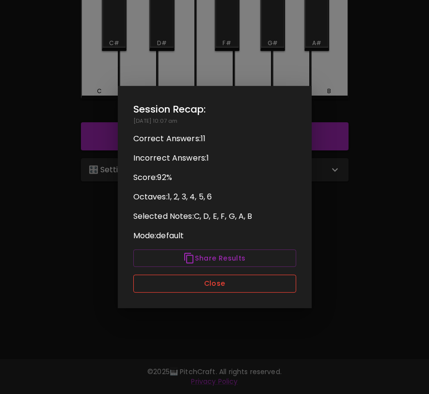
click at [230, 286] on button "Close" at bounding box center [214, 284] width 163 height 18
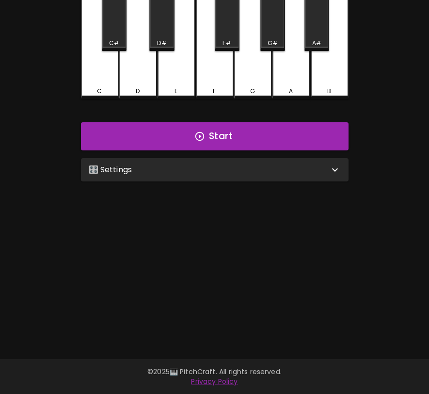
click at [221, 166] on div "🎛️ Settings" at bounding box center [209, 170] width 241 height 12
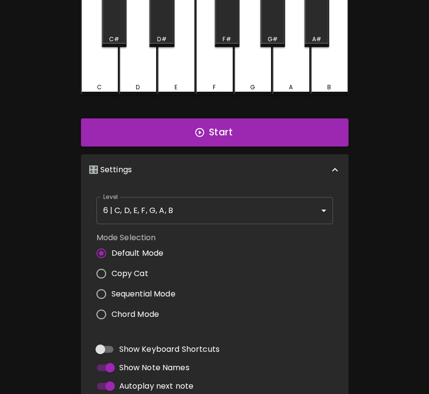
scroll to position [246, 0]
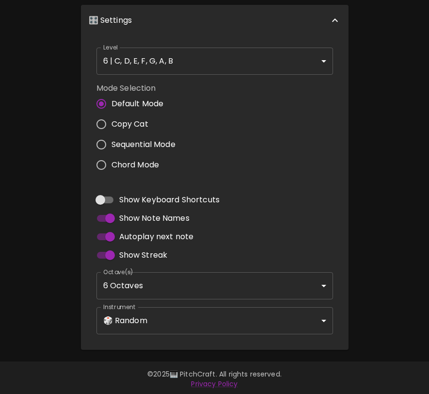
click at [162, 315] on body "🎹 PitchCraft About Badges Log In 8va – 4 + Mic Off MIDI: Connected C C# D D# E …" at bounding box center [214, 75] width 429 height 643
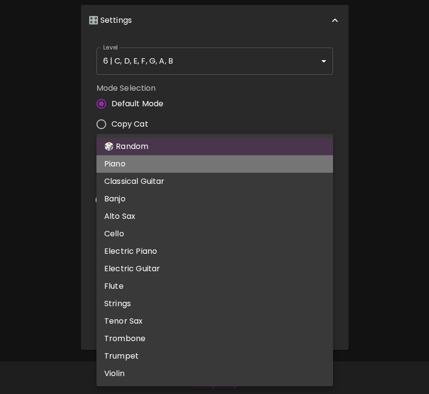
click at [135, 162] on li "Piano" at bounding box center [215, 163] width 237 height 17
type input "acoustic_grand_piano"
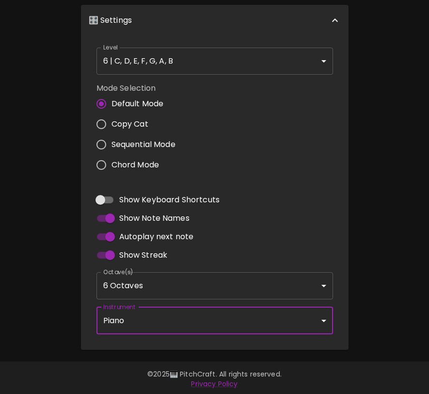
scroll to position [3, 0]
click at [141, 122] on span "Copy Cat" at bounding box center [130, 125] width 37 height 12
click at [112, 122] on input "Copy Cat" at bounding box center [101, 124] width 20 height 20
radio input "true"
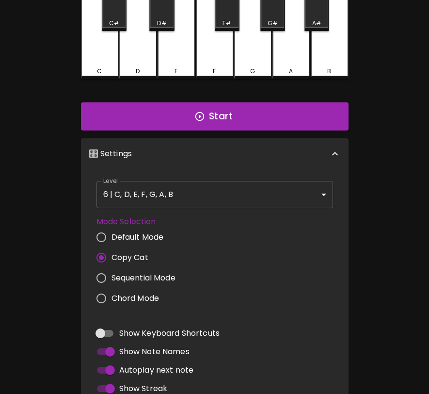
scroll to position [0, 0]
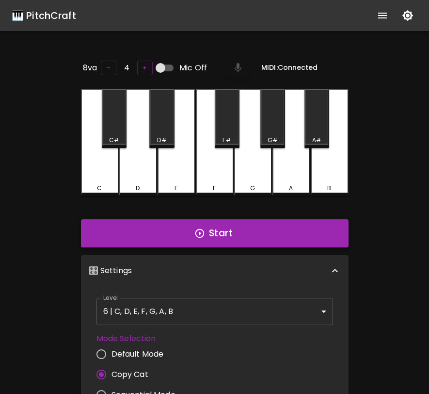
click at [225, 232] on button "Start" at bounding box center [215, 233] width 268 height 28
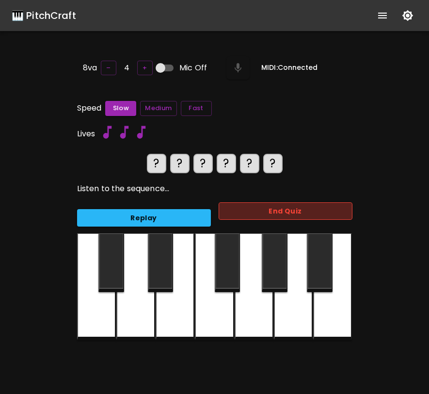
click at [236, 209] on button "End Quiz" at bounding box center [286, 211] width 134 height 18
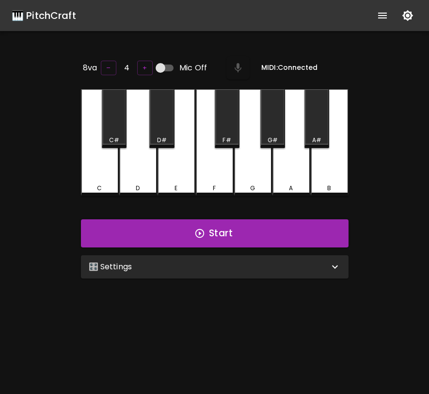
click at [196, 262] on div "🎛️ Settings" at bounding box center [209, 267] width 241 height 12
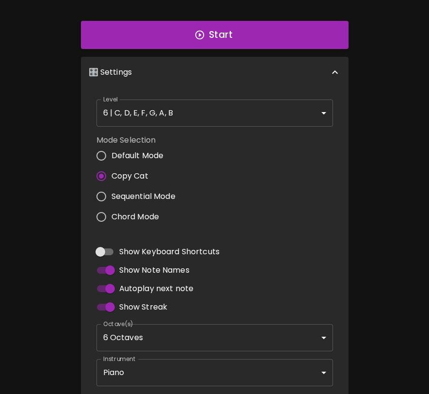
scroll to position [246, 0]
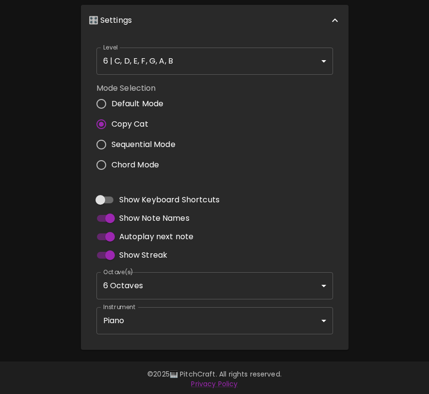
click at [182, 315] on body "🎹 PitchCraft About Badges Log In 8va – 4 + Mic Off MIDI: Connected C C# D D# E …" at bounding box center [214, 75] width 429 height 643
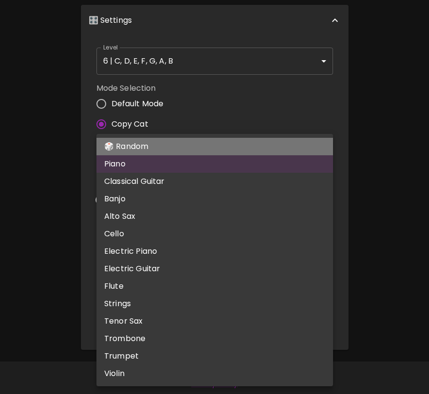
click at [201, 145] on li "🎲 Random" at bounding box center [215, 146] width 237 height 17
type input "random"
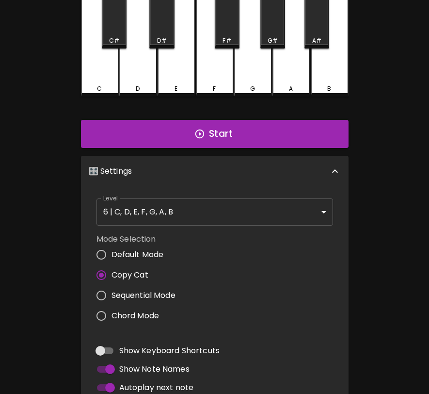
scroll to position [0, 0]
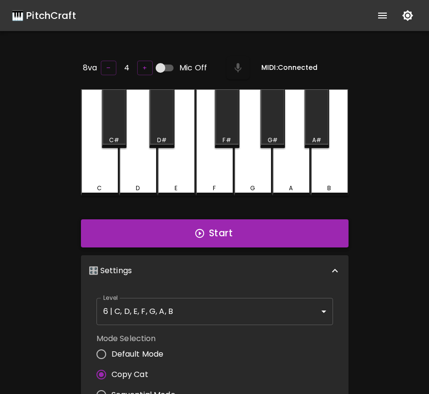
click at [202, 229] on icon "button" at bounding box center [199, 233] width 11 height 11
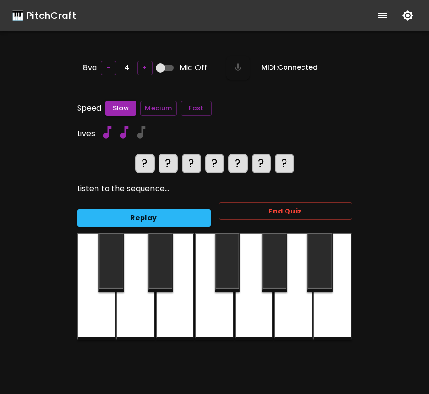
click at [251, 219] on div "End Quiz" at bounding box center [282, 213] width 142 height 39
click at [256, 215] on button "End Quiz" at bounding box center [286, 211] width 134 height 18
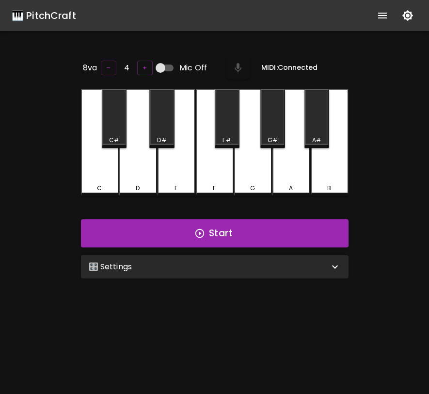
click at [241, 266] on div "🎛️ Settings" at bounding box center [209, 267] width 241 height 12
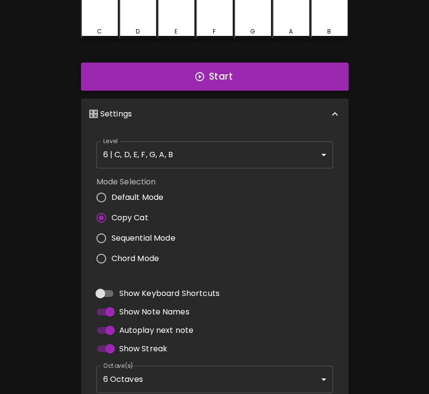
scroll to position [246, 0]
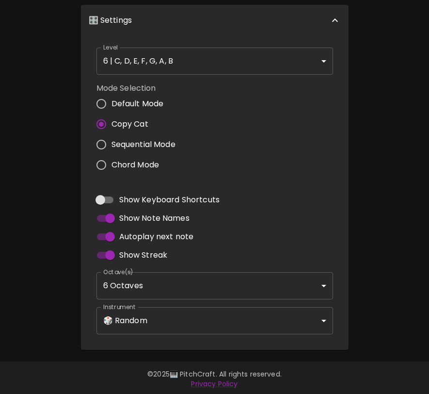
click at [151, 145] on span "Sequential Mode" at bounding box center [144, 145] width 64 height 12
click at [112, 145] on input "Sequential Mode" at bounding box center [101, 144] width 20 height 20
radio input "true"
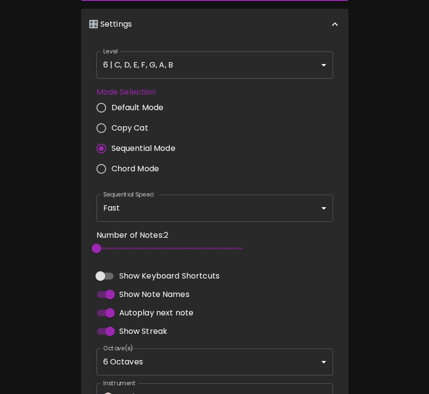
scroll to position [2, 0]
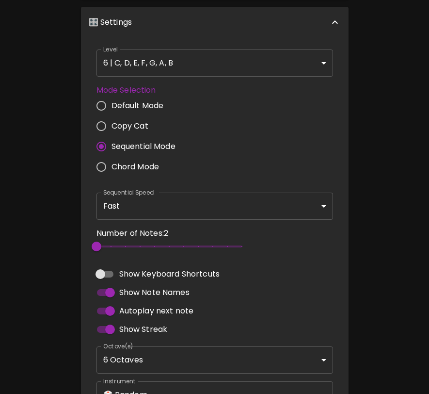
type input "3"
click at [114, 246] on span "2" at bounding box center [169, 246] width 145 height 15
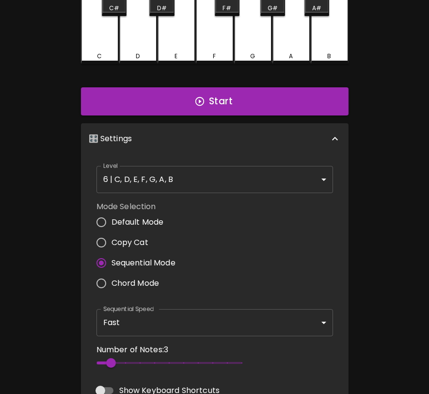
scroll to position [0, 0]
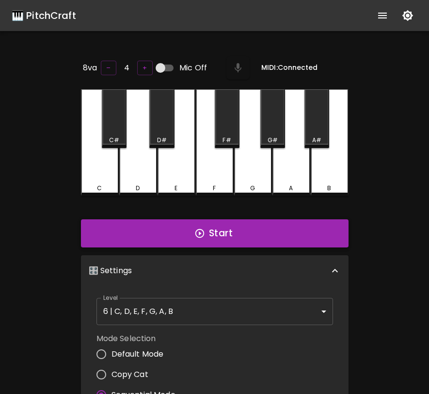
click at [271, 222] on button "Start" at bounding box center [215, 233] width 268 height 28
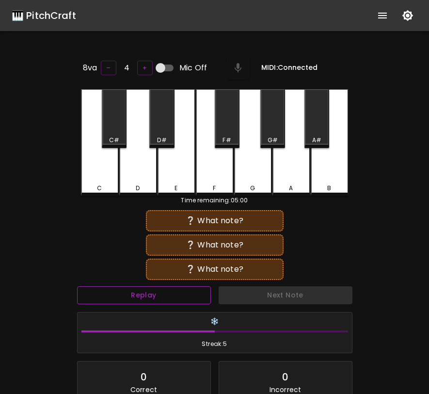
click at [165, 291] on button "Replay" at bounding box center [144, 295] width 134 height 18
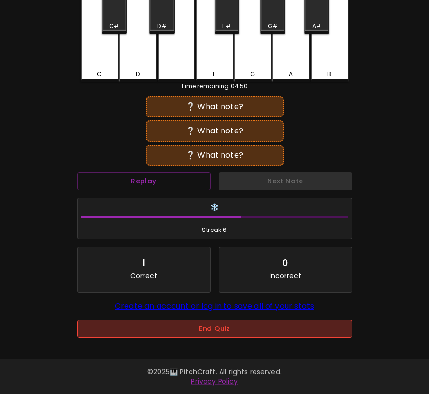
click at [173, 323] on button "End Quiz" at bounding box center [214, 329] width 275 height 18
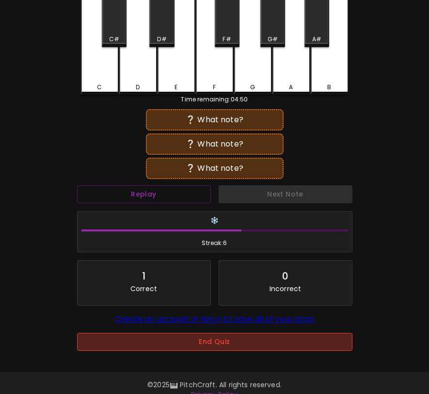
scroll to position [0, 0]
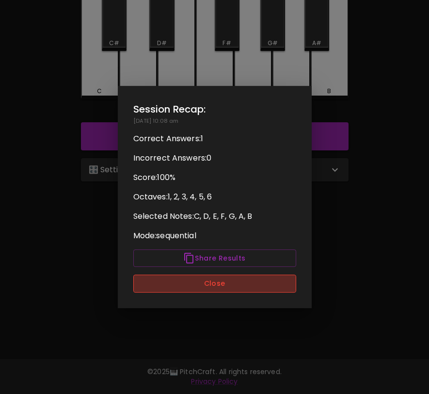
click at [177, 280] on button "Close" at bounding box center [214, 284] width 163 height 18
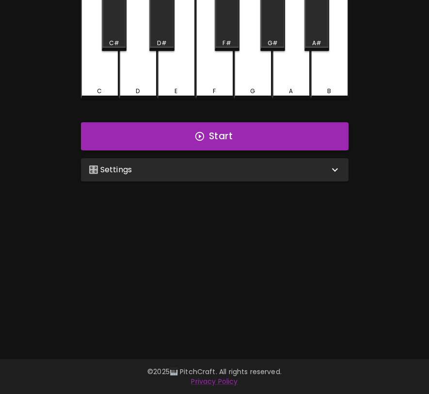
click at [210, 160] on div "🎛️ Settings" at bounding box center [215, 169] width 268 height 23
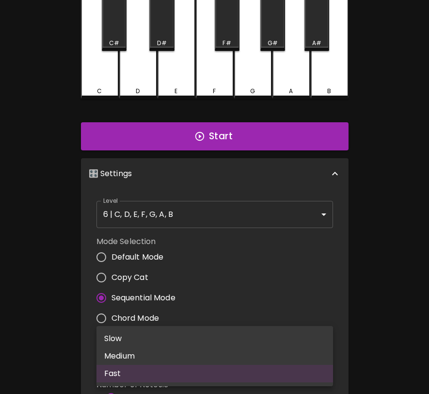
click at [140, 355] on body "🎹 PitchCraft About Badges Log In 8va – 4 + Mic Off MIDI: Connected C C# D D# E …" at bounding box center [214, 260] width 429 height 715
click at [140, 355] on li "Medium" at bounding box center [215, 355] width 237 height 17
type input "500"
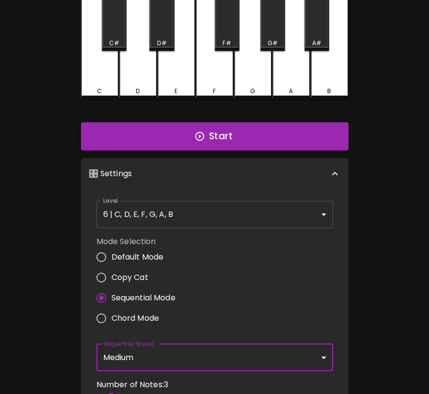
click at [235, 133] on button "Start" at bounding box center [215, 136] width 268 height 28
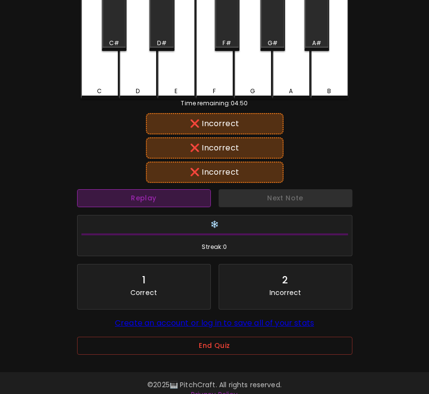
click at [184, 203] on button "Replay" at bounding box center [144, 198] width 134 height 18
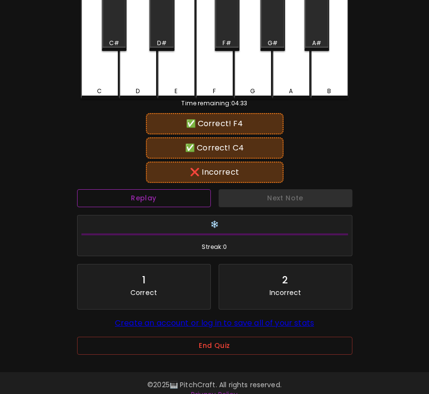
click at [184, 203] on button "Replay" at bounding box center [144, 198] width 134 height 18
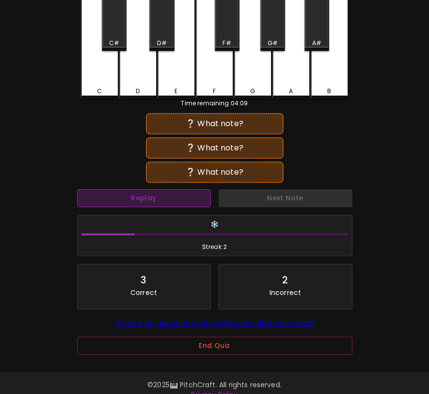
click at [184, 203] on button "Replay" at bounding box center [144, 198] width 134 height 18
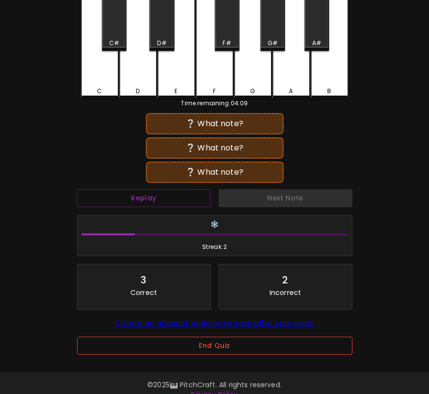
click at [204, 350] on button "End Quiz" at bounding box center [214, 346] width 275 height 18
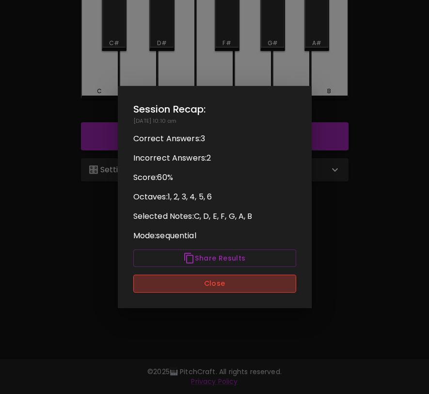
click at [237, 283] on button "Close" at bounding box center [214, 284] width 163 height 18
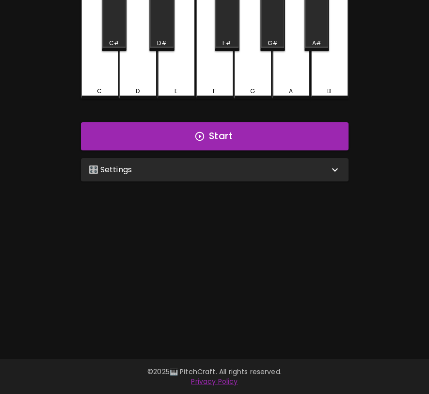
click at [260, 169] on div "🎛️ Settings" at bounding box center [209, 170] width 241 height 12
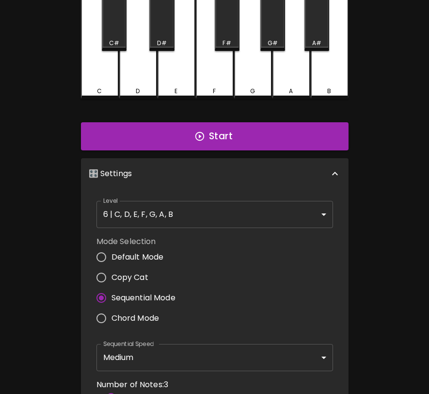
click at [143, 316] on span "Chord Mode" at bounding box center [136, 318] width 48 height 12
click at [112, 316] on input "Chord Mode" at bounding box center [101, 318] width 20 height 20
radio input "true"
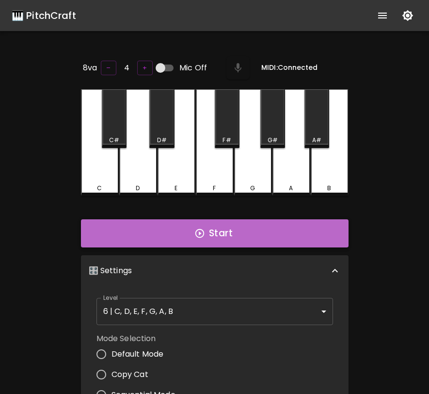
click at [257, 229] on button "Start" at bounding box center [215, 233] width 268 height 28
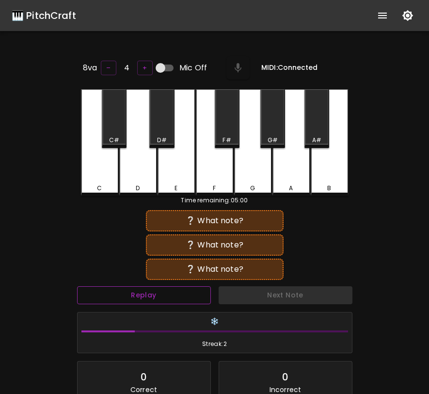
click at [169, 293] on button "Replay" at bounding box center [144, 295] width 134 height 18
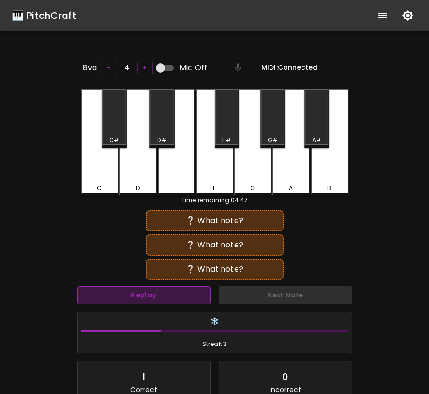
click at [169, 293] on button "Replay" at bounding box center [144, 295] width 134 height 18
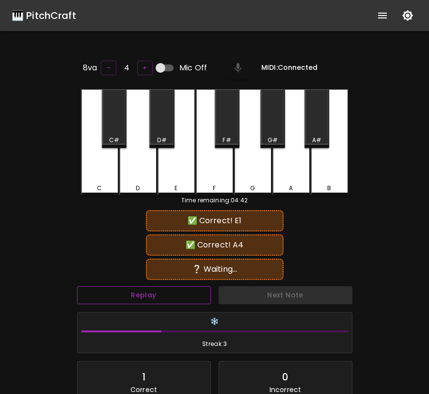
click at [169, 293] on button "Replay" at bounding box center [144, 295] width 134 height 18
click at [170, 293] on button "Replay" at bounding box center [144, 295] width 134 height 18
click at [167, 296] on button "Replay" at bounding box center [144, 295] width 134 height 18
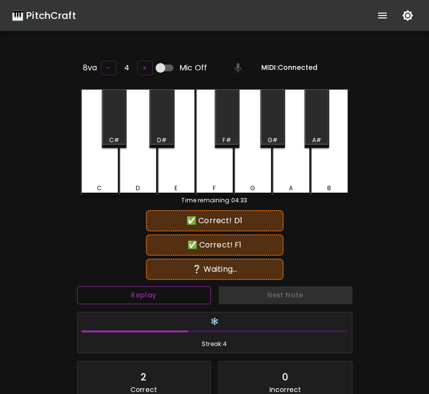
click at [167, 296] on button "Replay" at bounding box center [144, 295] width 134 height 18
click at [167, 299] on button "Replay" at bounding box center [144, 295] width 134 height 18
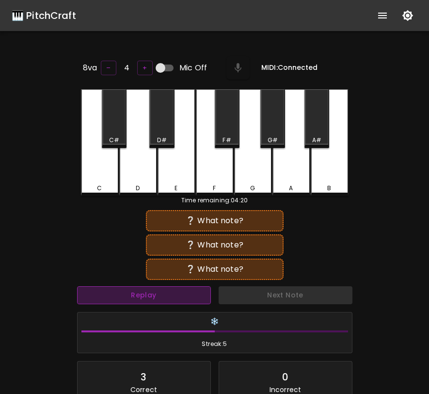
click at [167, 299] on button "Replay" at bounding box center [144, 295] width 134 height 18
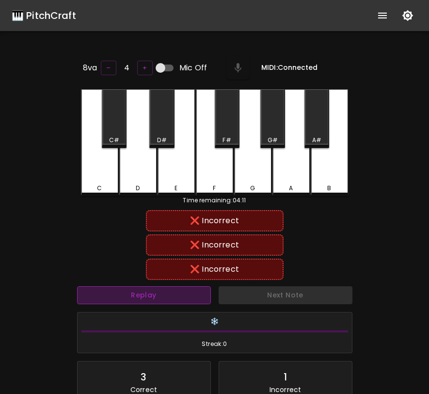
click at [167, 299] on button "Replay" at bounding box center [144, 295] width 134 height 18
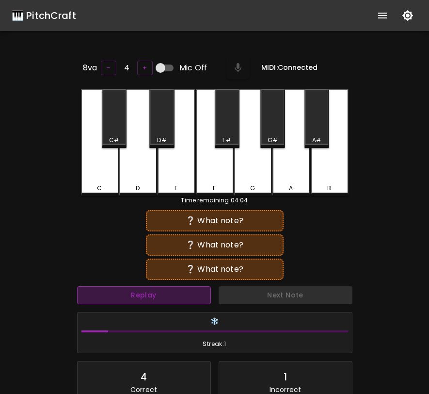
click at [167, 299] on button "Replay" at bounding box center [144, 295] width 134 height 18
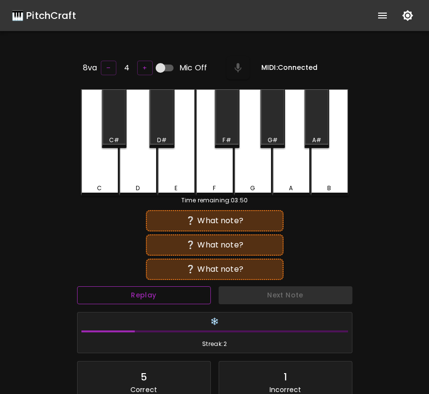
scroll to position [4, 0]
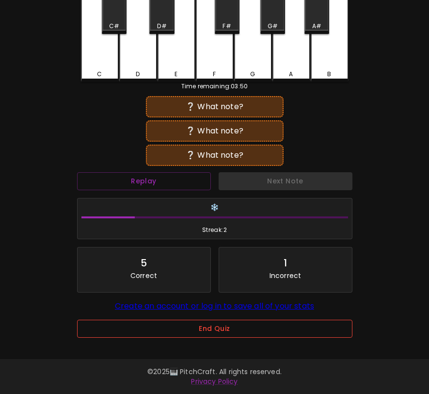
click at [169, 320] on button "End Quiz" at bounding box center [214, 329] width 275 height 18
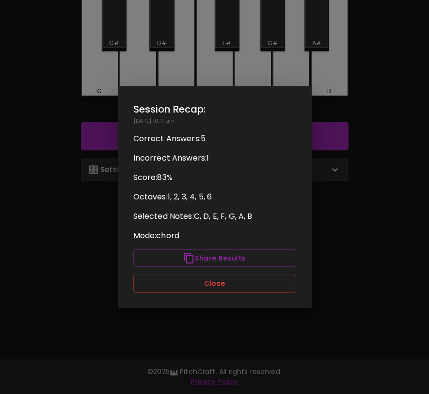
scroll to position [0, 0]
click at [176, 287] on button "Close" at bounding box center [214, 284] width 163 height 18
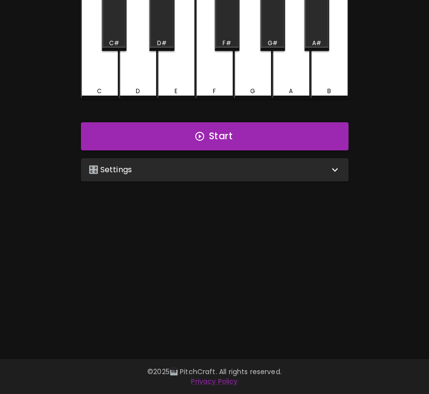
click at [328, 168] on div "🎛️ Settings" at bounding box center [209, 170] width 241 height 12
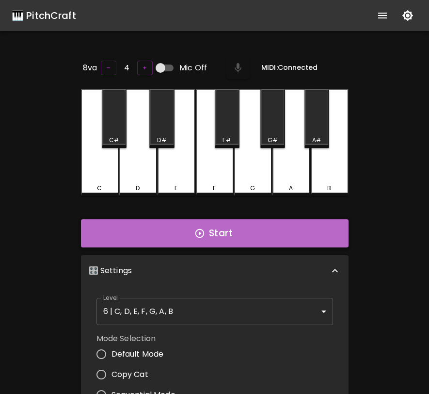
click at [323, 240] on button "Start" at bounding box center [215, 233] width 268 height 28
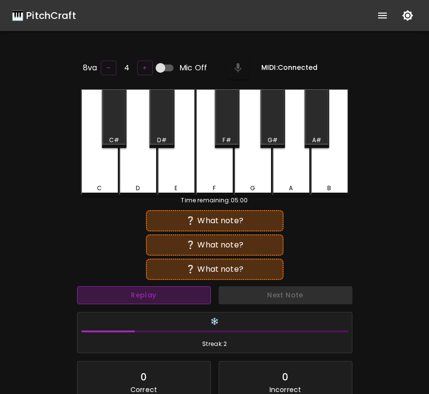
click at [196, 287] on button "Replay" at bounding box center [144, 295] width 134 height 18
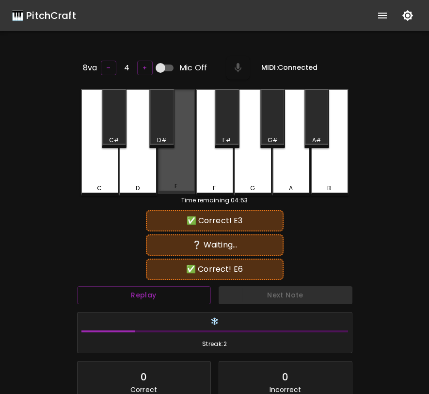
click at [190, 187] on div "E" at bounding box center [177, 186] width 36 height 9
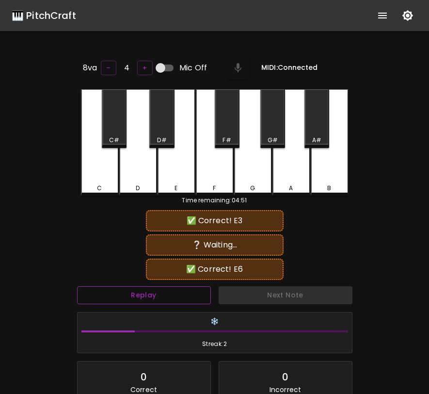
click at [147, 295] on button "Replay" at bounding box center [144, 295] width 134 height 18
click at [187, 303] on div "Replay" at bounding box center [144, 295] width 142 height 26
click at [160, 296] on button "Replay" at bounding box center [144, 295] width 134 height 18
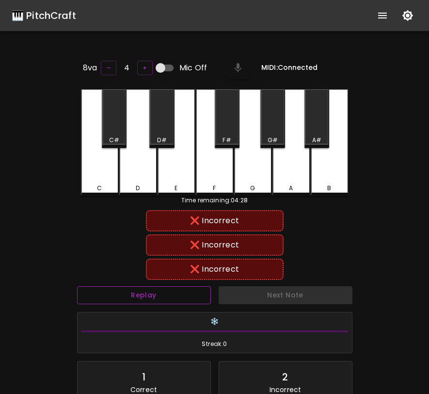
click at [160, 296] on button "Replay" at bounding box center [144, 295] width 134 height 18
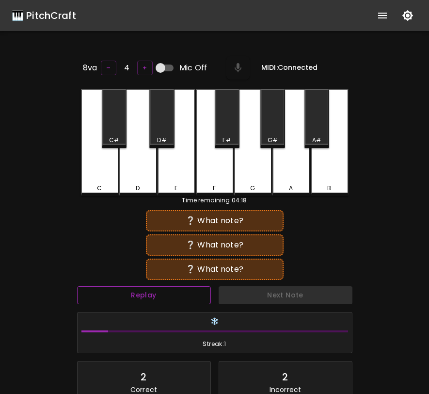
click at [160, 296] on button "Replay" at bounding box center [144, 295] width 134 height 18
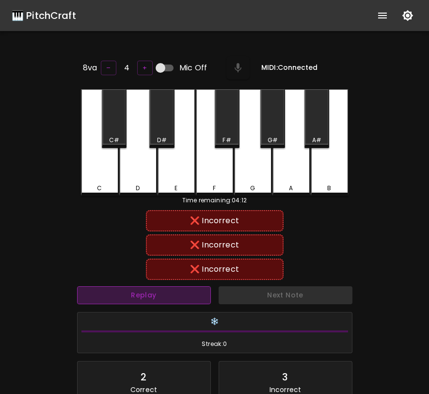
click at [160, 296] on button "Replay" at bounding box center [144, 295] width 134 height 18
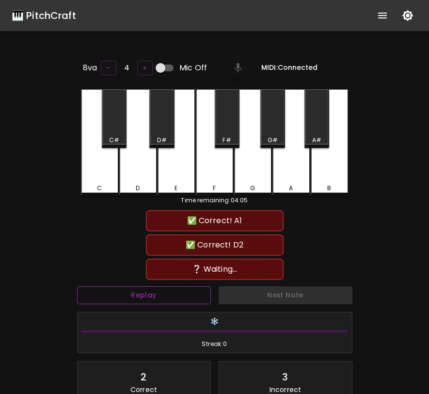
click at [160, 296] on button "Replay" at bounding box center [144, 295] width 134 height 18
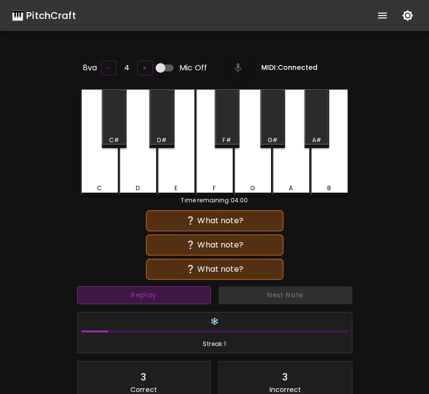
click at [160, 296] on button "Replay" at bounding box center [144, 295] width 134 height 18
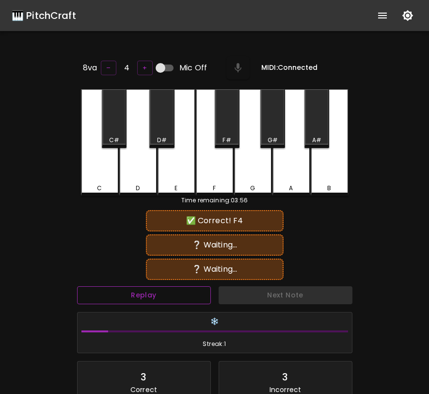
click at [160, 296] on button "Replay" at bounding box center [144, 295] width 134 height 18
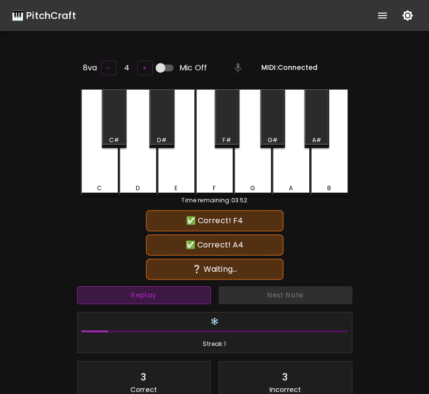
click at [160, 296] on button "Replay" at bounding box center [144, 295] width 134 height 18
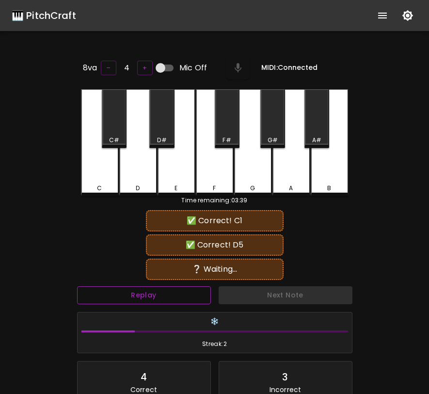
click at [160, 296] on button "Replay" at bounding box center [144, 295] width 134 height 18
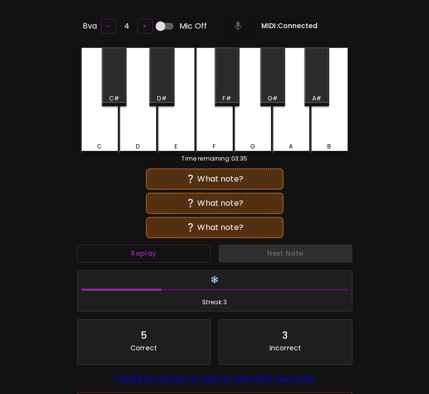
scroll to position [116, 0]
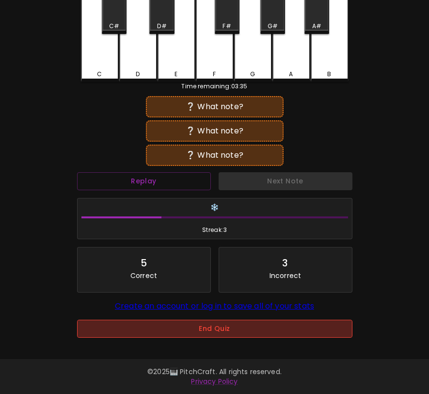
click at [221, 325] on button "End Quiz" at bounding box center [214, 329] width 275 height 18
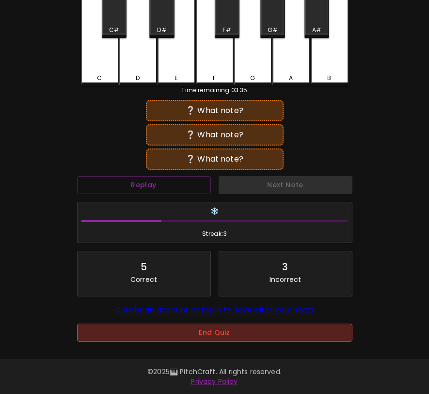
scroll to position [97, 0]
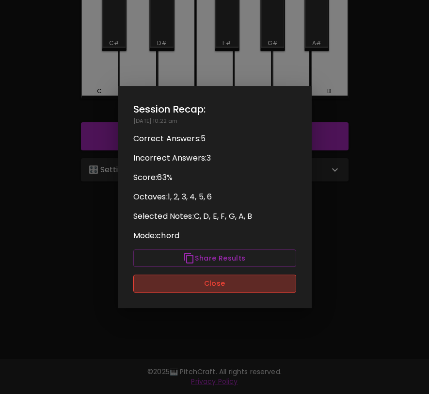
click at [226, 276] on button "Close" at bounding box center [214, 284] width 163 height 18
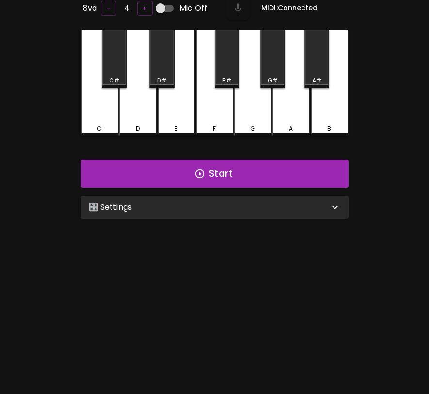
scroll to position [61, 0]
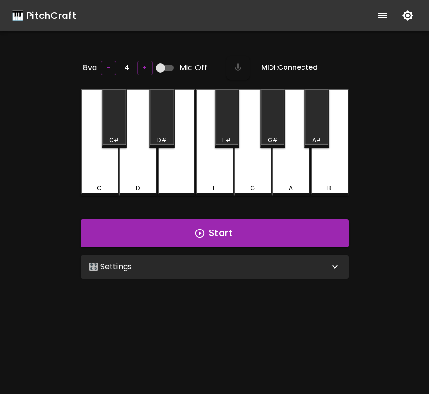
scroll to position [59, 0]
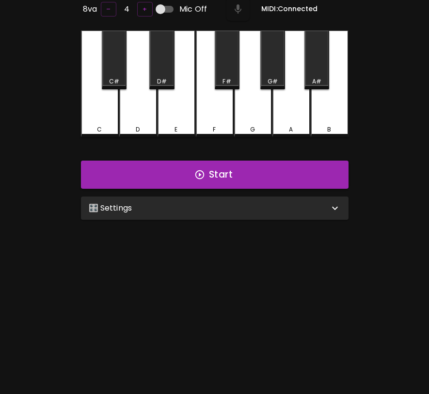
click at [262, 129] on div "G" at bounding box center [253, 129] width 36 height 9
click at [254, 164] on button "Start" at bounding box center [215, 175] width 268 height 28
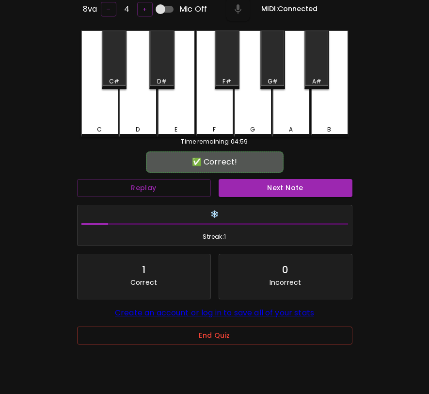
click at [248, 326] on div "End Quiz" at bounding box center [214, 338] width 275 height 39
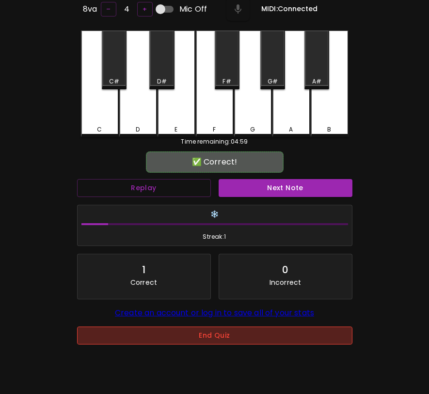
click at [245, 340] on button "End Quiz" at bounding box center [214, 335] width 275 height 18
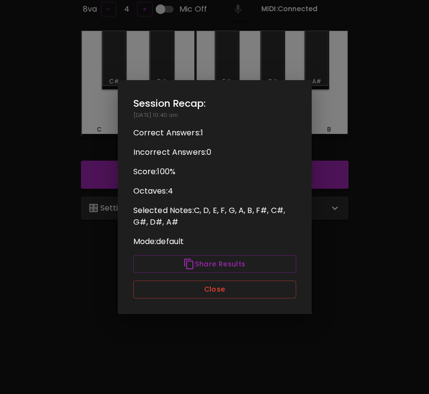
click at [212, 277] on div "Session Recap: 09/05/2025 - 10:40 am Correct Answers: 1 Incorrect Answers: 0 Sc…" at bounding box center [215, 197] width 194 height 234
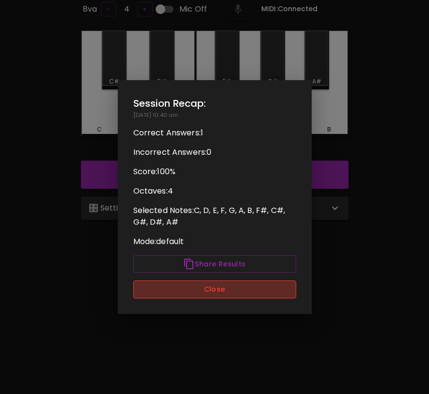
click at [212, 284] on button "Close" at bounding box center [214, 289] width 163 height 18
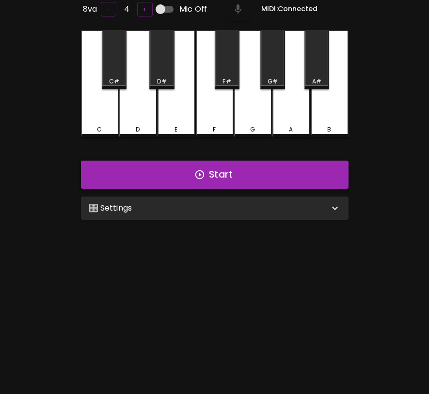
click at [238, 180] on button "Start" at bounding box center [215, 175] width 268 height 28
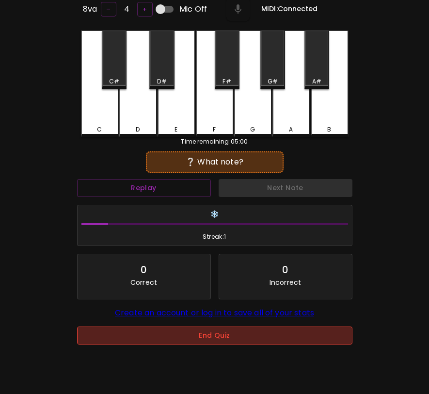
click at [218, 339] on button "End Quiz" at bounding box center [214, 335] width 275 height 18
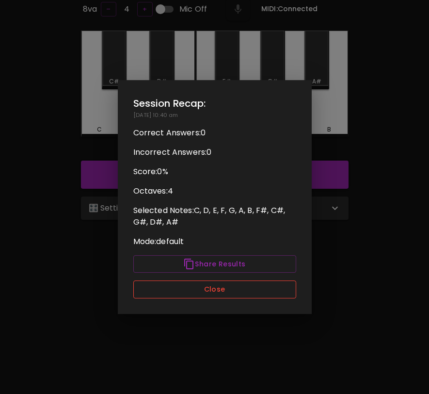
click at [217, 289] on button "Close" at bounding box center [214, 289] width 163 height 18
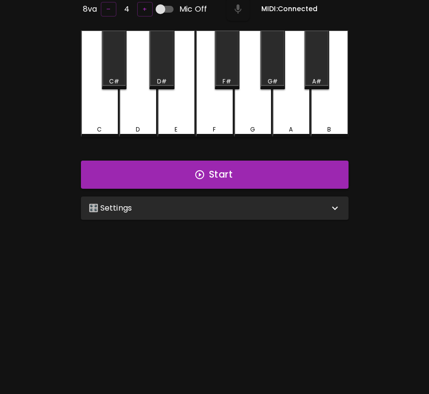
click at [230, 217] on div "🎛️ Settings Level 11 | C, D, E, F, G, A, B, F#, C#, G#, D#, A# 21 Level Mode Se…" at bounding box center [214, 208] width 275 height 31
click at [238, 210] on div "🎛️ Settings" at bounding box center [209, 208] width 241 height 12
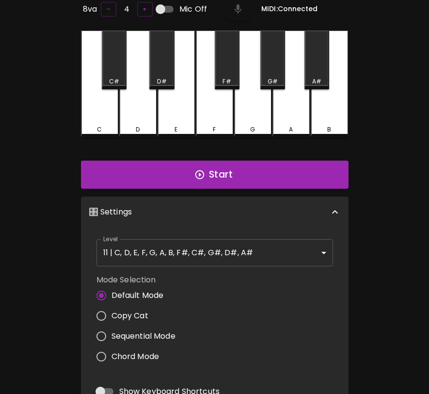
click at [324, 200] on div "🎛️ Settings" at bounding box center [215, 211] width 268 height 31
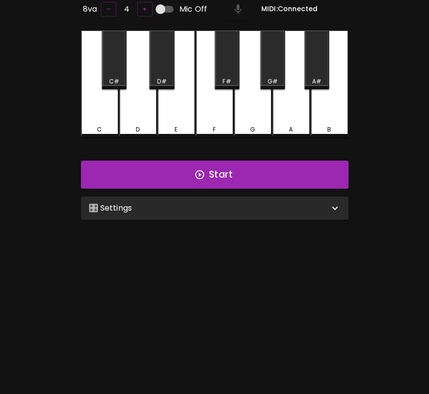
click at [324, 202] on div "🎛️ Settings" at bounding box center [209, 208] width 241 height 12
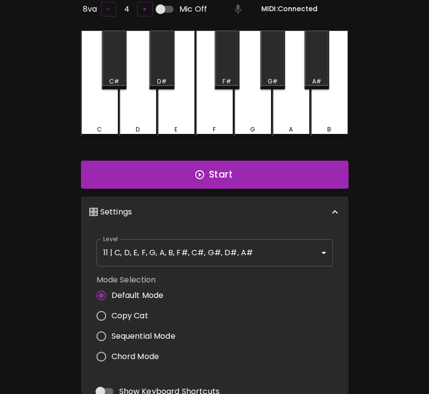
click at [135, 330] on span "Sequential Mode" at bounding box center [144, 336] width 64 height 12
click at [112, 329] on input "Sequential Mode" at bounding box center [101, 336] width 20 height 20
radio input "true"
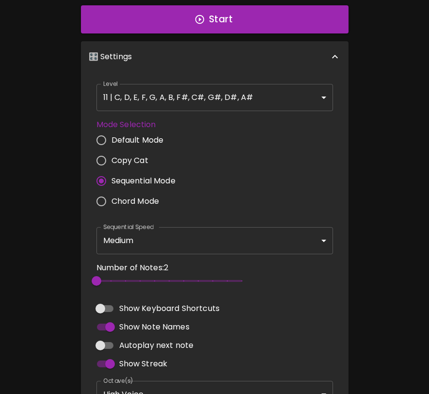
scroll to position [213, 0]
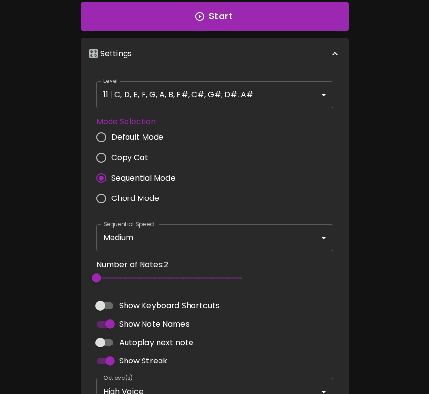
click at [293, 28] on div "Start" at bounding box center [214, 17] width 275 height 36
click at [291, 15] on button "Start" at bounding box center [215, 16] width 268 height 28
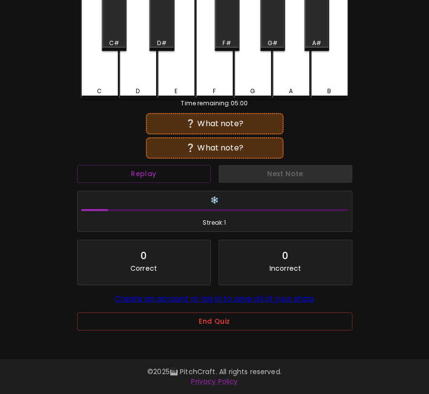
scroll to position [0, 0]
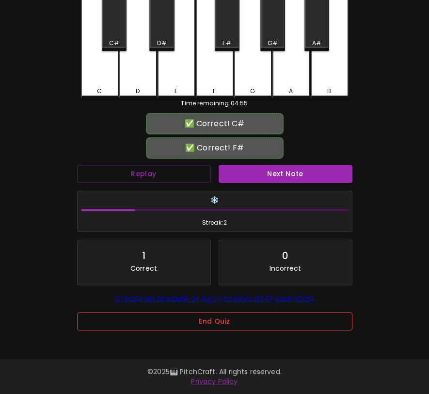
click at [253, 327] on button "End Quiz" at bounding box center [214, 321] width 275 height 18
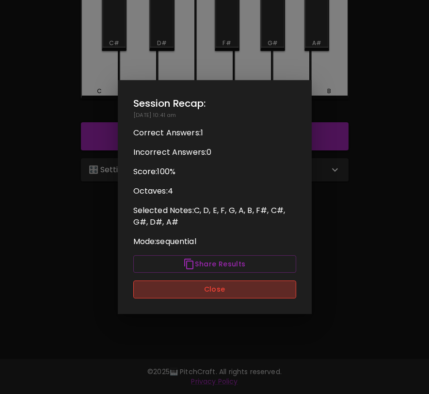
click at [247, 293] on button "Close" at bounding box center [214, 289] width 163 height 18
